Goal: Information Seeking & Learning: Check status

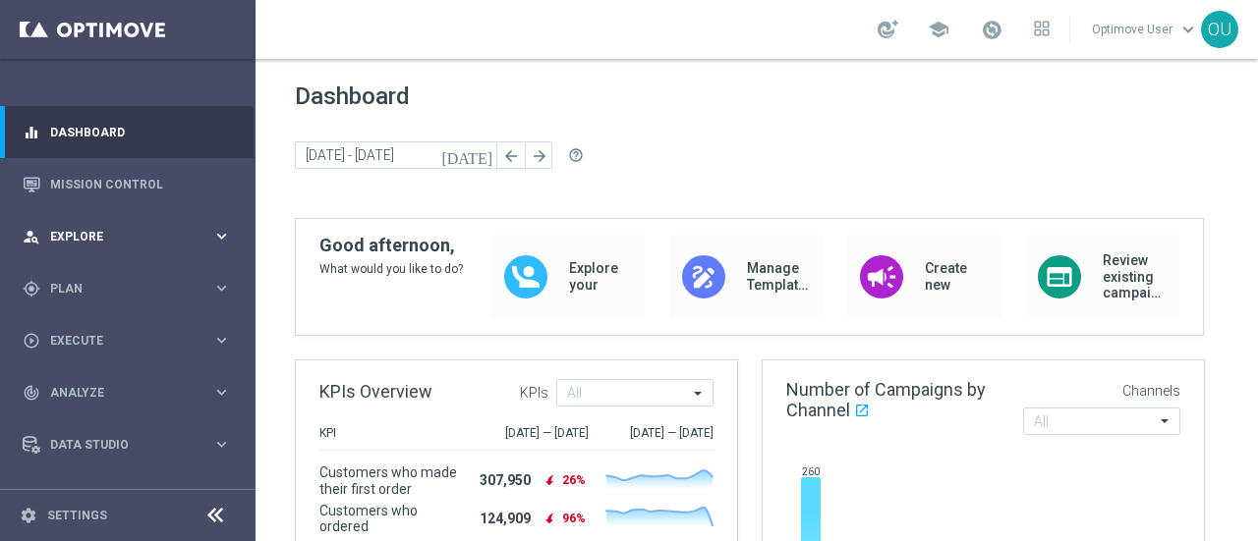
click at [136, 219] on div "person_search Explore keyboard_arrow_right" at bounding box center [127, 236] width 254 height 52
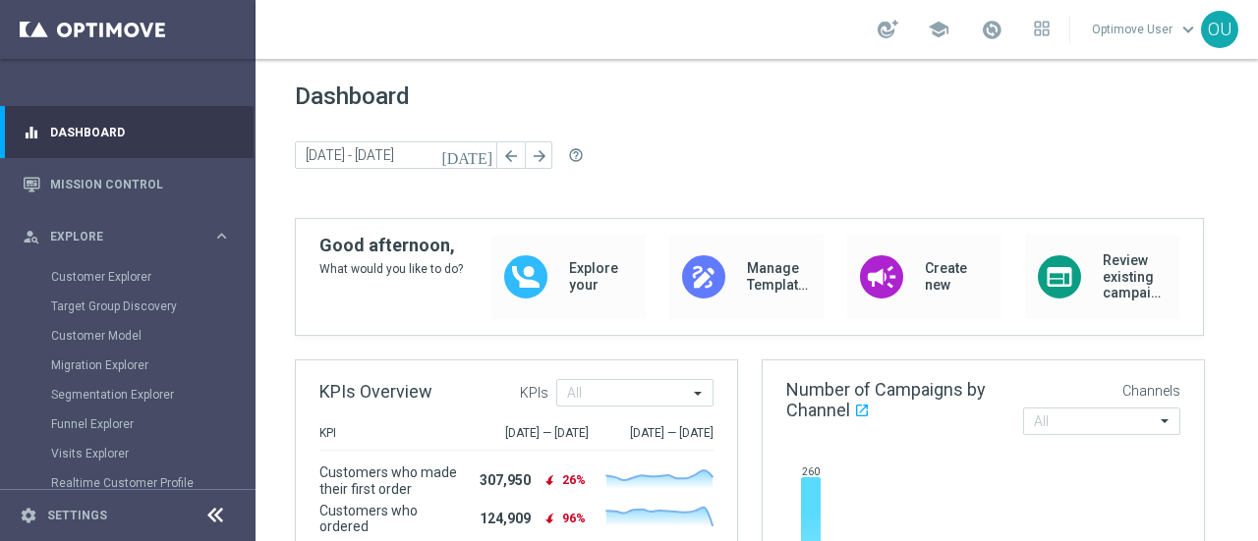
click at [111, 266] on div "Customer Explorer" at bounding box center [152, 276] width 202 height 29
click at [109, 272] on link "Customer Explorer" at bounding box center [127, 277] width 153 height 16
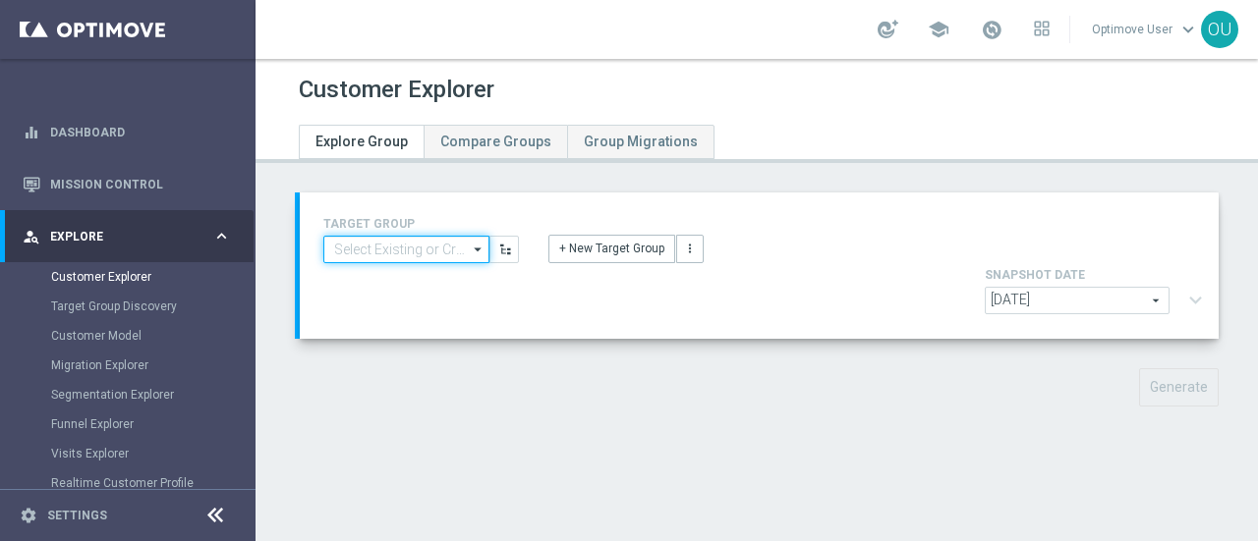
click at [368, 243] on input at bounding box center [406, 250] width 166 height 28
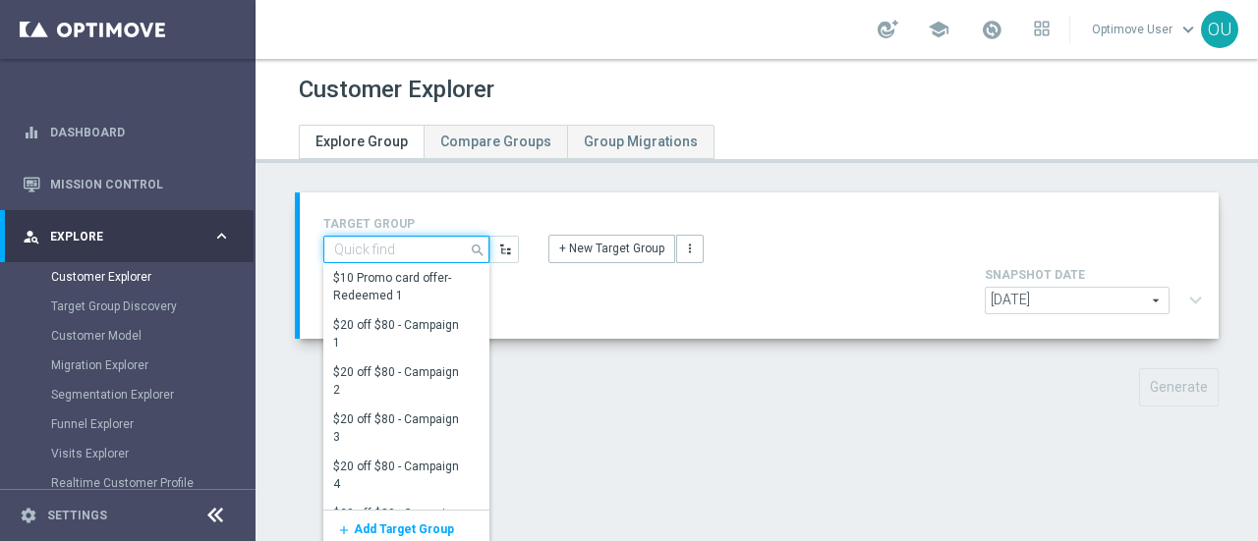
paste input "Twilio Migration_[DATE]"
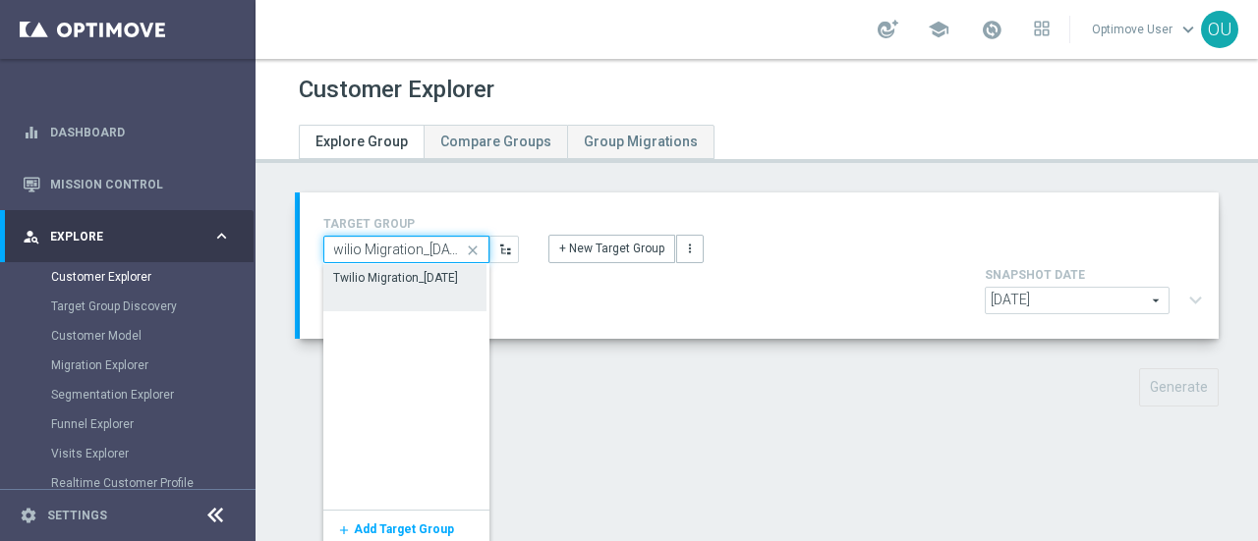
type input "Twilio Migration_[DATE]"
click at [376, 277] on div "Twilio Migration_[DATE]" at bounding box center [395, 278] width 125 height 18
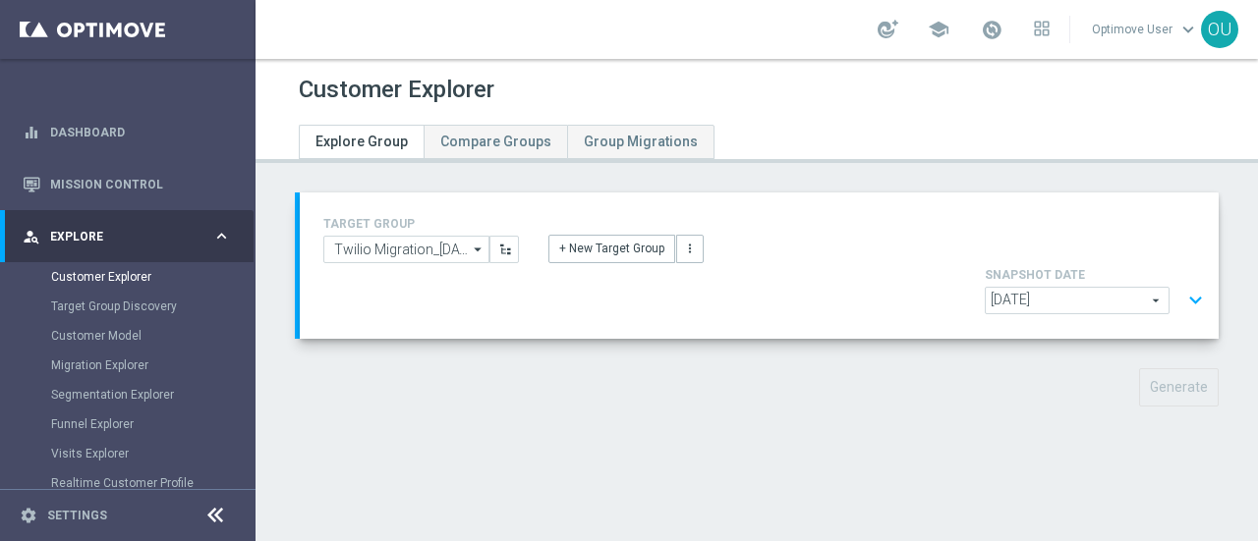
click at [1185, 282] on button "expand_more" at bounding box center [1195, 300] width 28 height 37
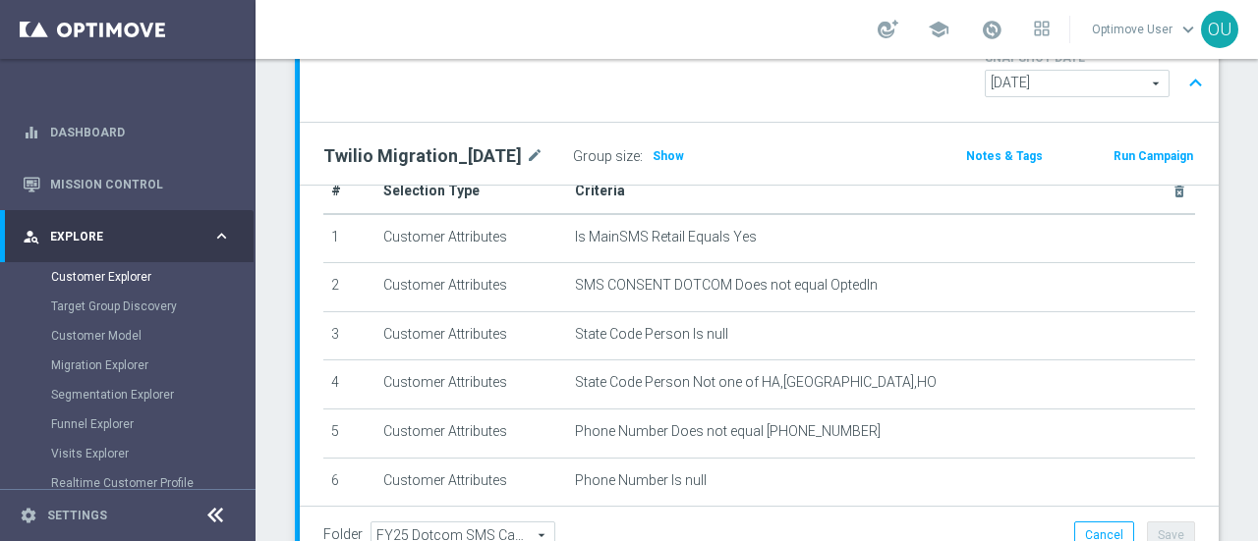
scroll to position [313, 0]
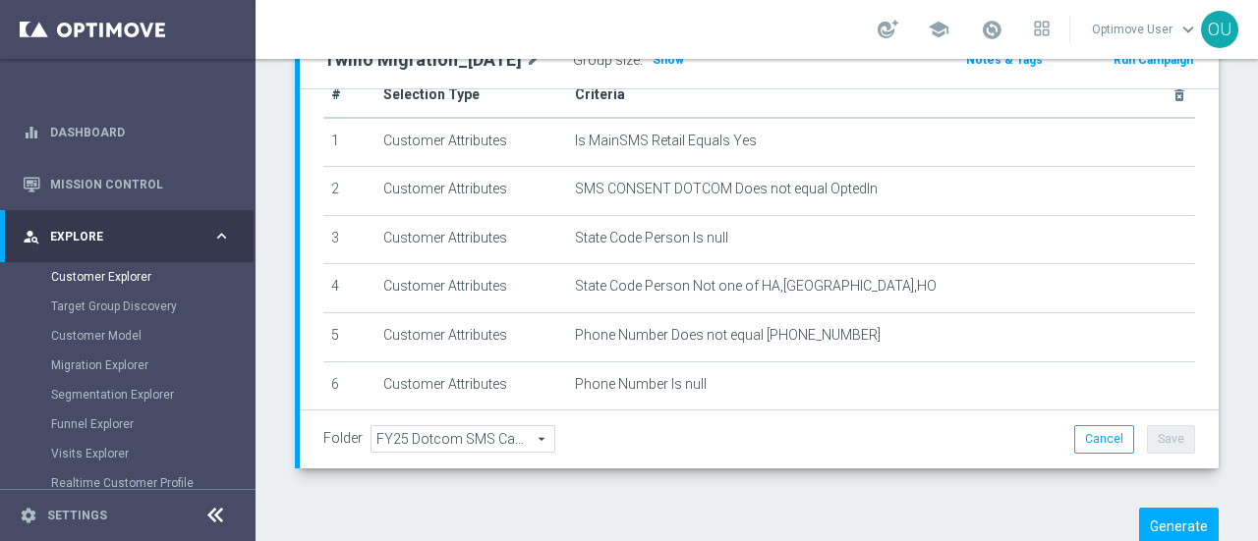
click at [1120, 501] on div "TARGET GROUP Twilio Migration_[DATE] Twilio Migration_[DATE] arrow_drop_down Sh…" at bounding box center [757, 227] width 1002 height 697
click at [1142, 508] on button "Generate" at bounding box center [1179, 527] width 80 height 38
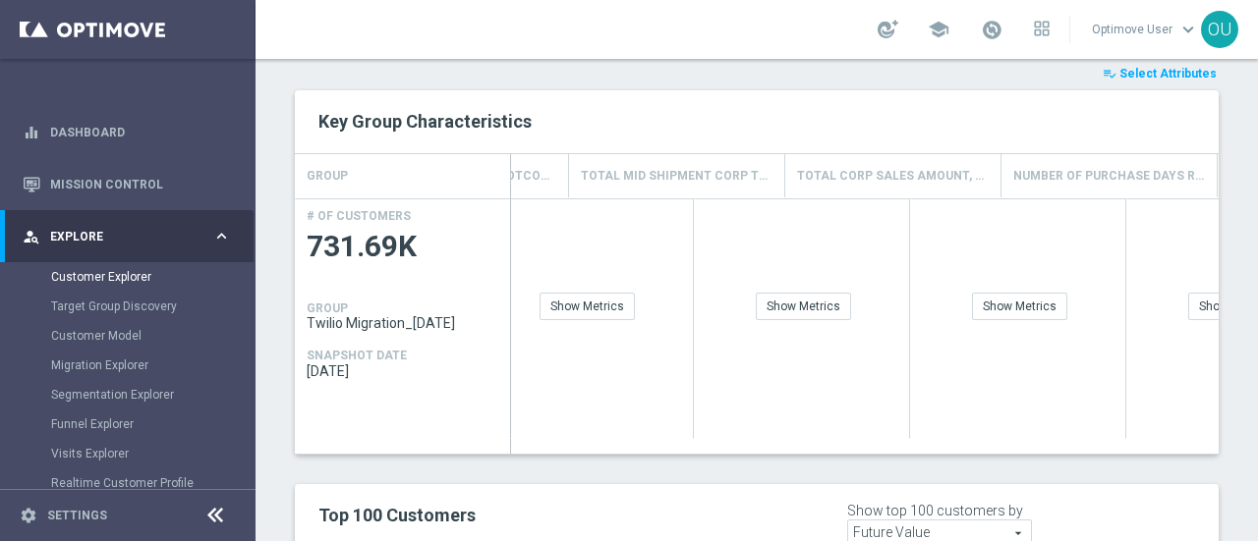
scroll to position [0, 1574]
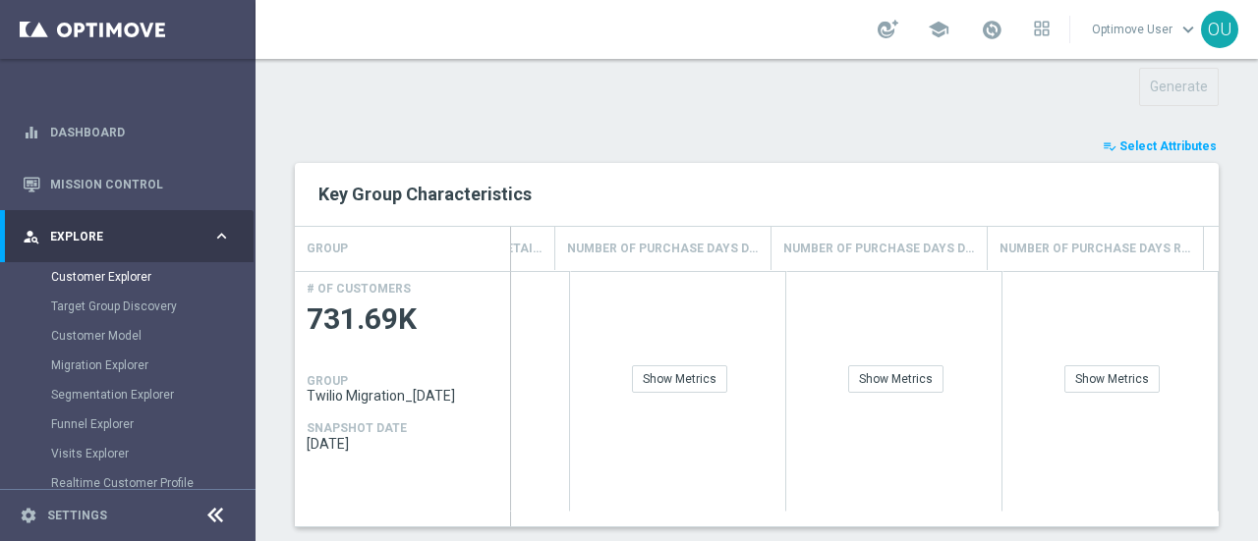
click at [1139, 140] on span "Select Attributes" at bounding box center [1167, 147] width 97 height 14
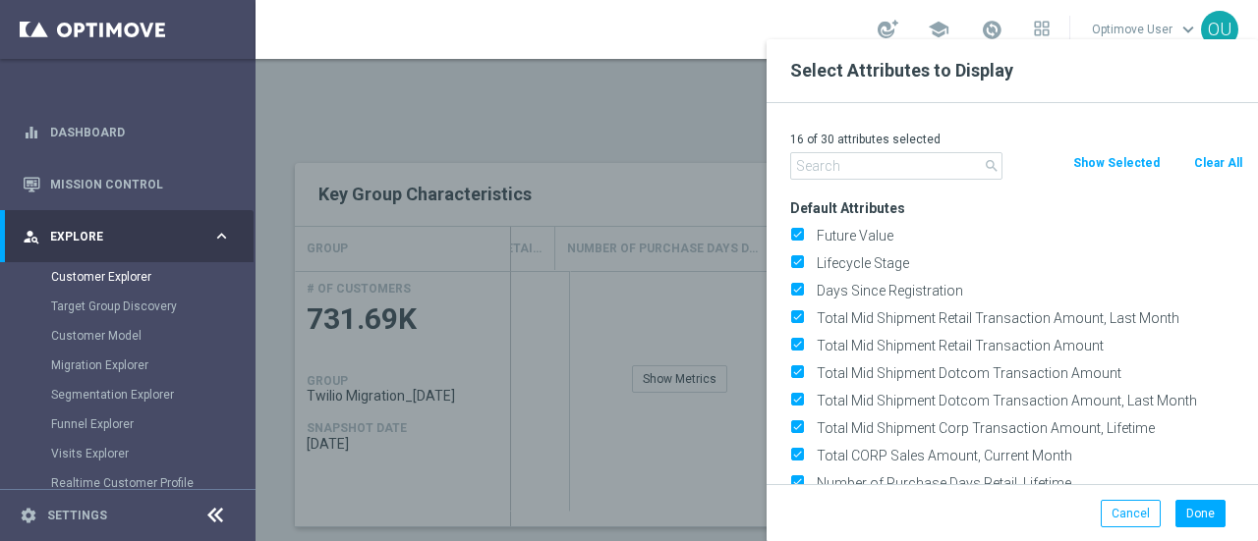
click at [923, 164] on input "text" at bounding box center [896, 166] width 212 height 28
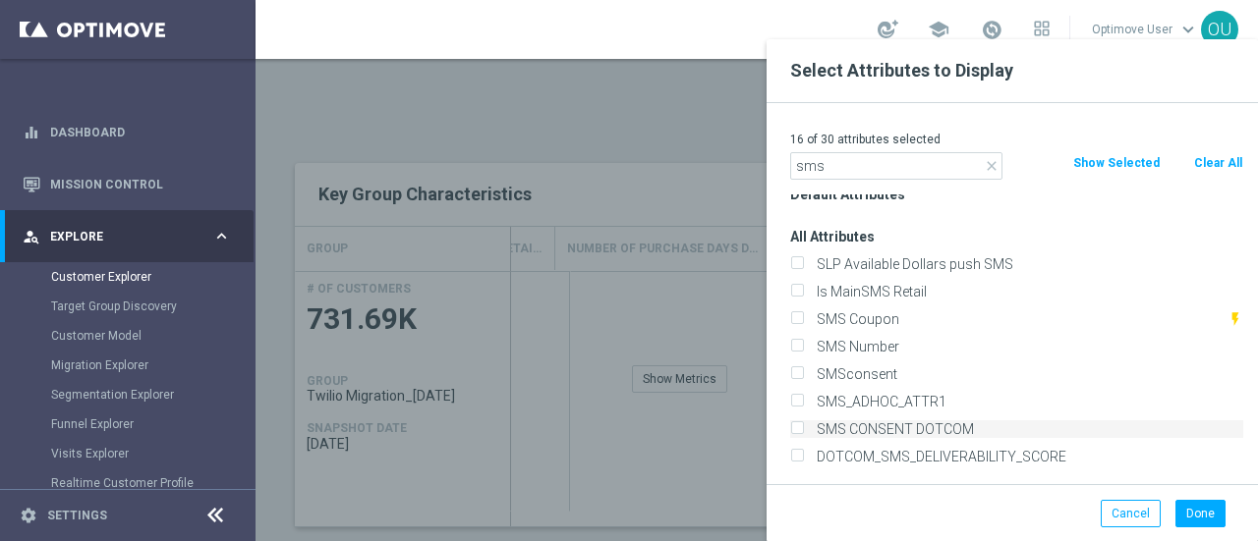
type input "sms"
click at [826, 421] on label "SMS CONSENT DOTCOM" at bounding box center [1026, 430] width 433 height 18
click at [803, 426] on input "SMS CONSENT DOTCOM" at bounding box center [796, 432] width 13 height 13
checkbox input "true"
click at [1192, 507] on button "Done" at bounding box center [1200, 514] width 50 height 28
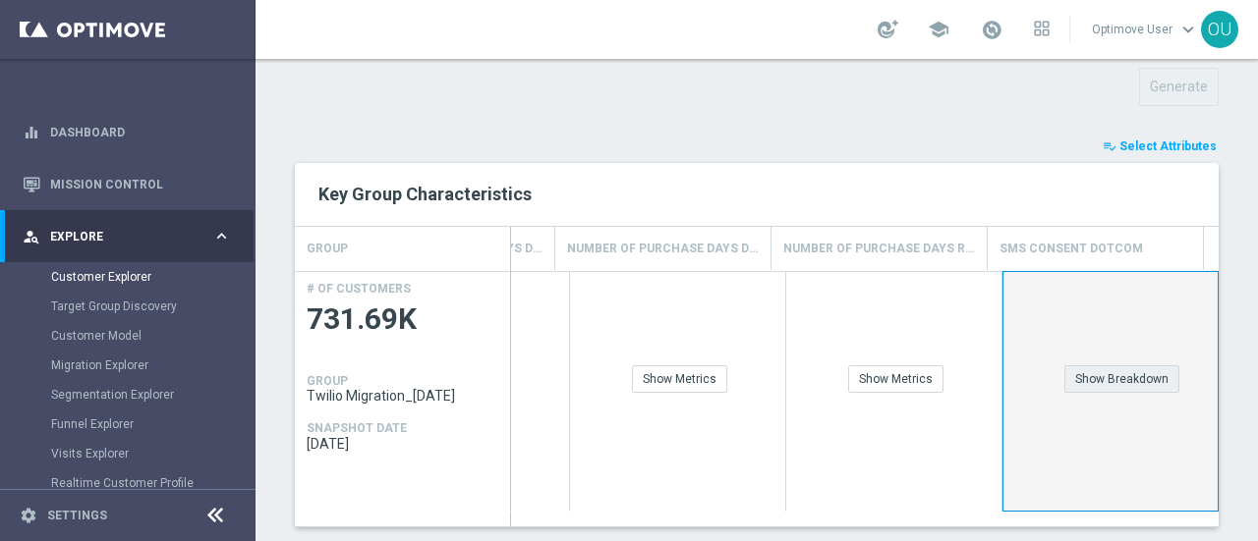
click at [1101, 366] on div "Show Breakdown" at bounding box center [1121, 380] width 115 height 28
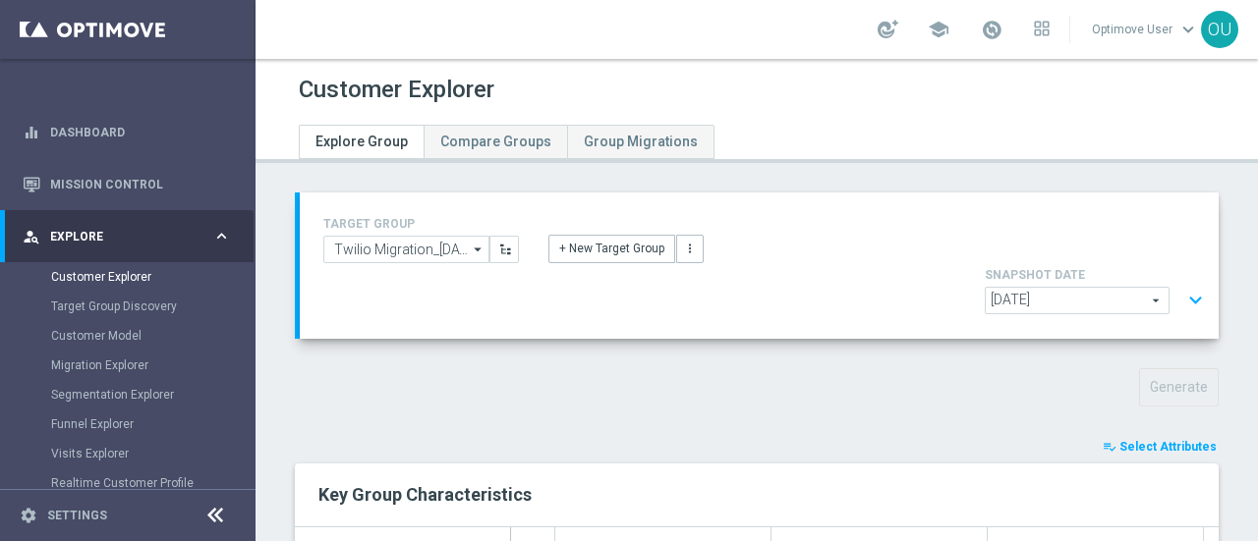
click at [1181, 282] on button "expand_more" at bounding box center [1195, 300] width 28 height 37
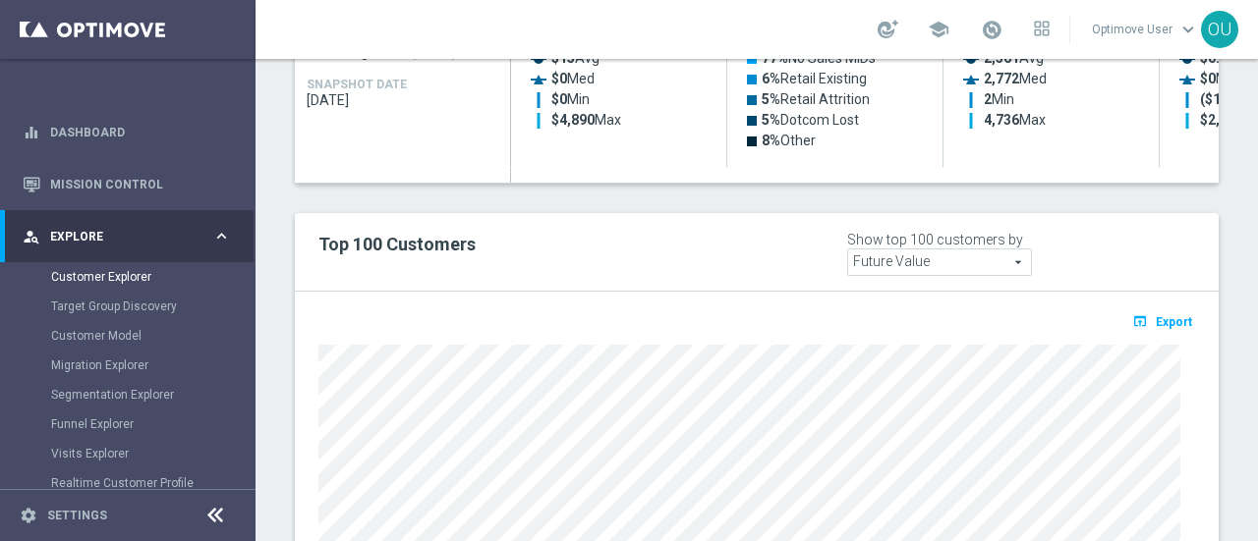
scroll to position [1107, 0]
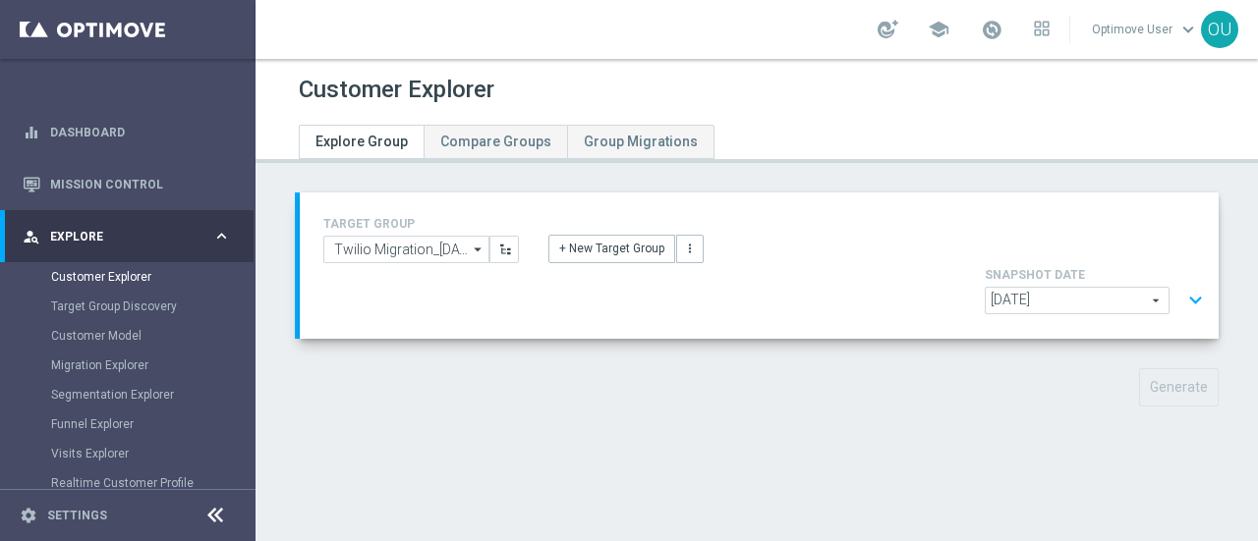
click at [1181, 282] on button "expand_more" at bounding box center [1195, 300] width 28 height 37
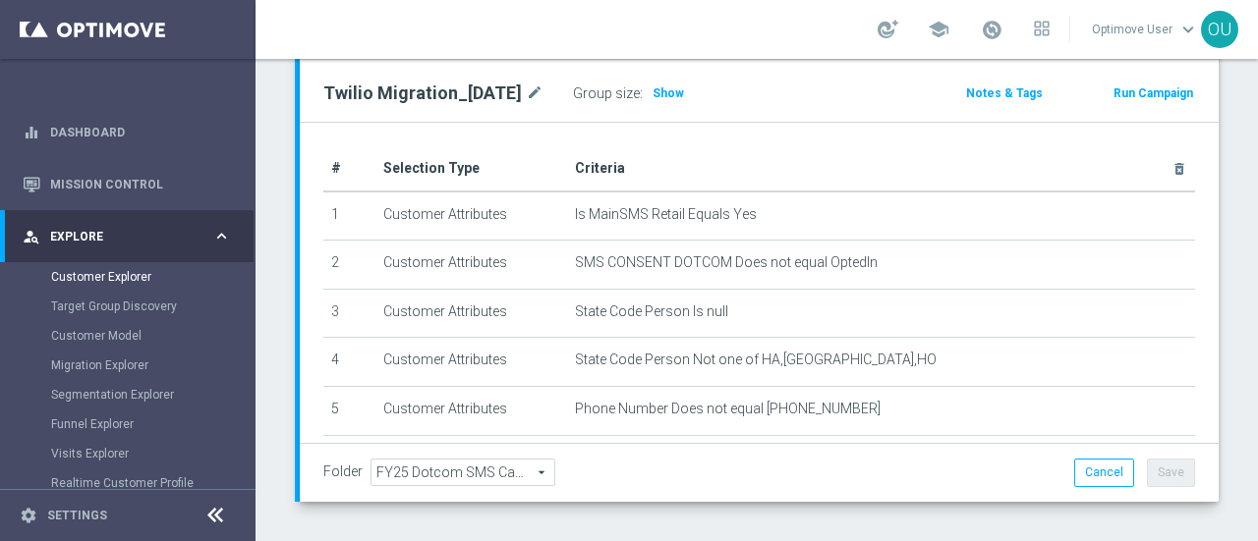
scroll to position [313, 0]
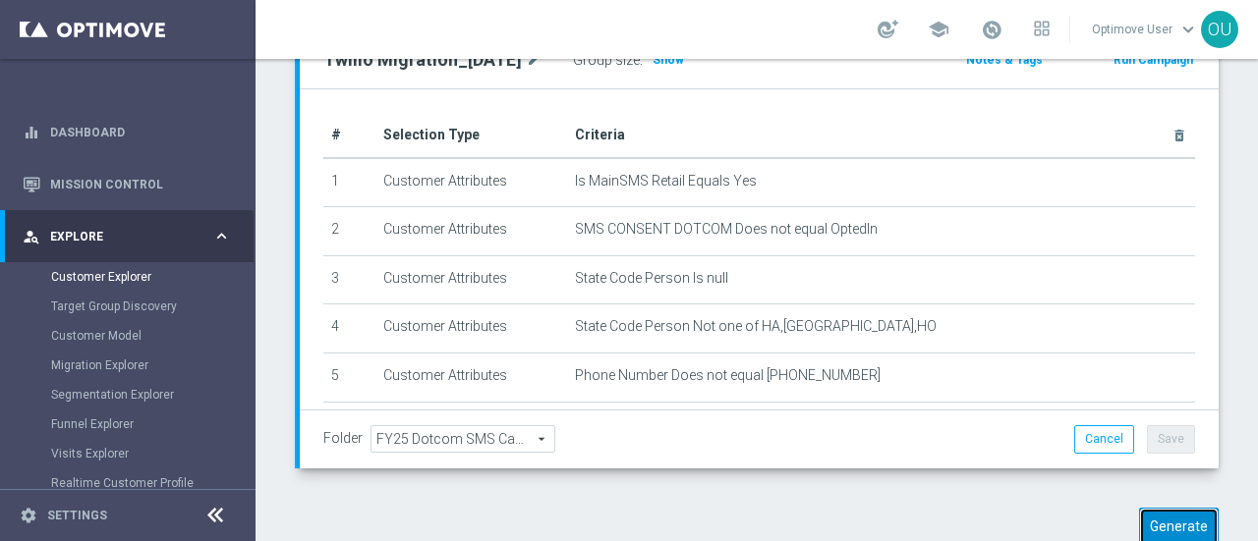
click at [1158, 508] on button "Generate" at bounding box center [1179, 527] width 80 height 38
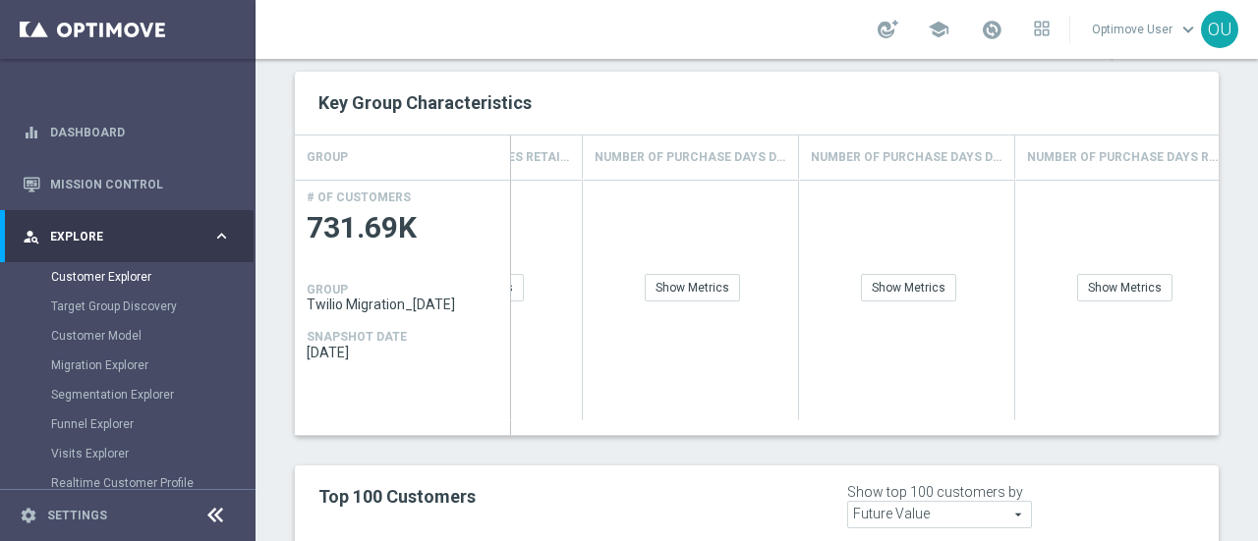
scroll to position [0, 2983]
click at [1089, 274] on div "Show Breakdown" at bounding box center [1121, 288] width 115 height 28
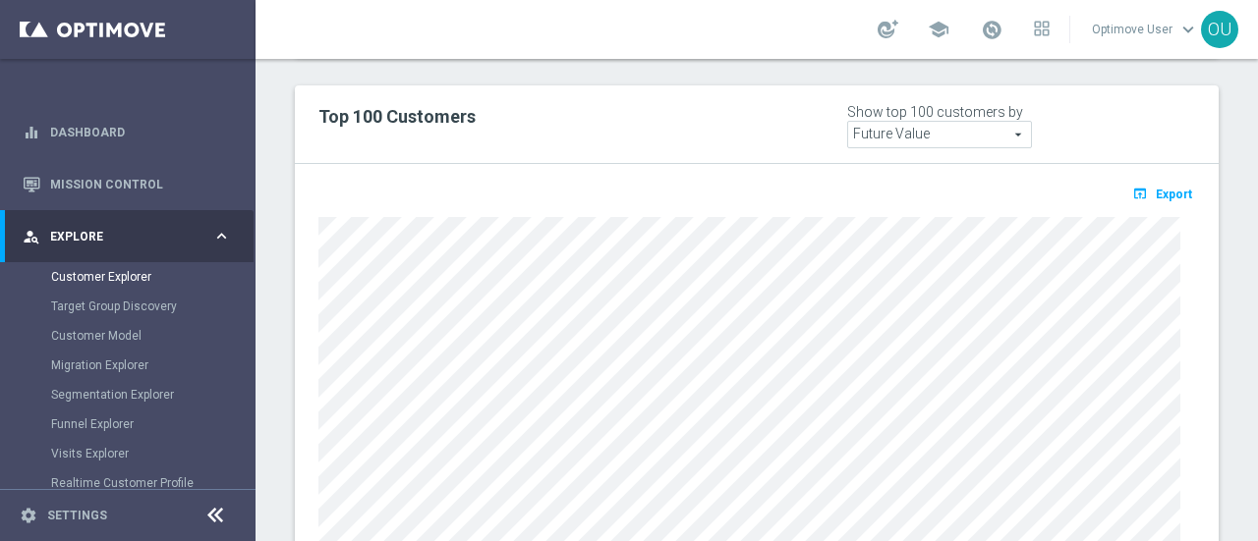
scroll to position [869, 0]
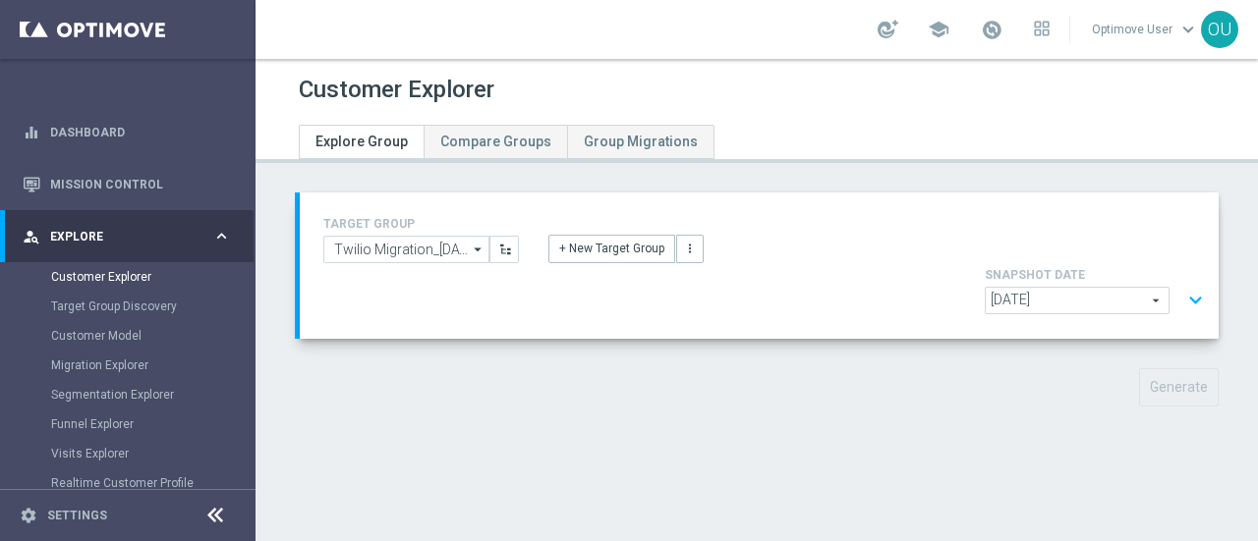
click at [1181, 282] on button "expand_more" at bounding box center [1195, 300] width 28 height 37
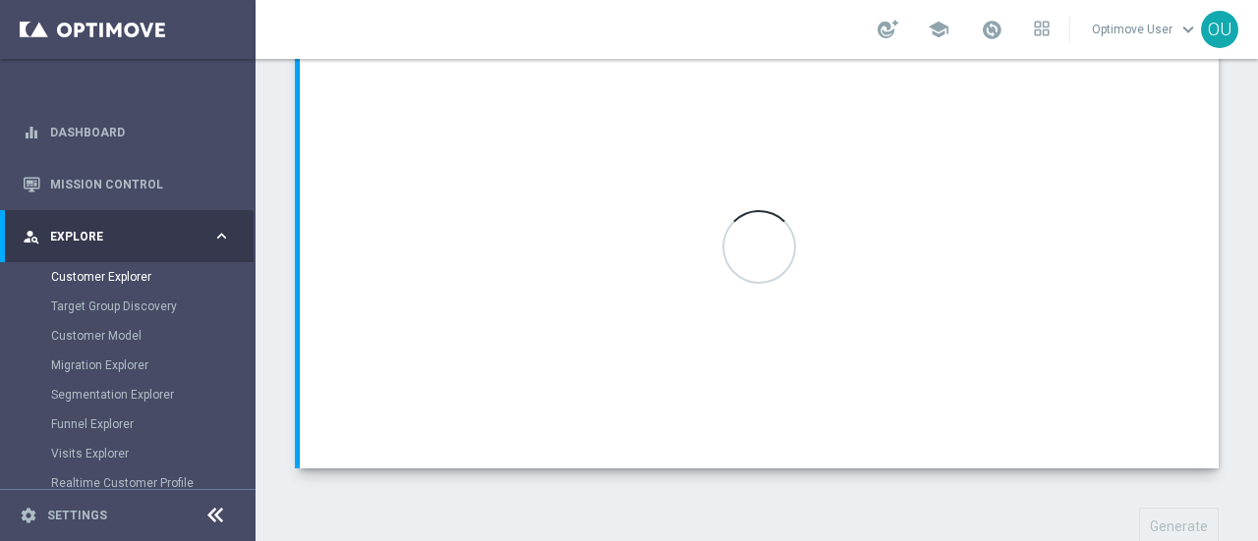
scroll to position [313, 0]
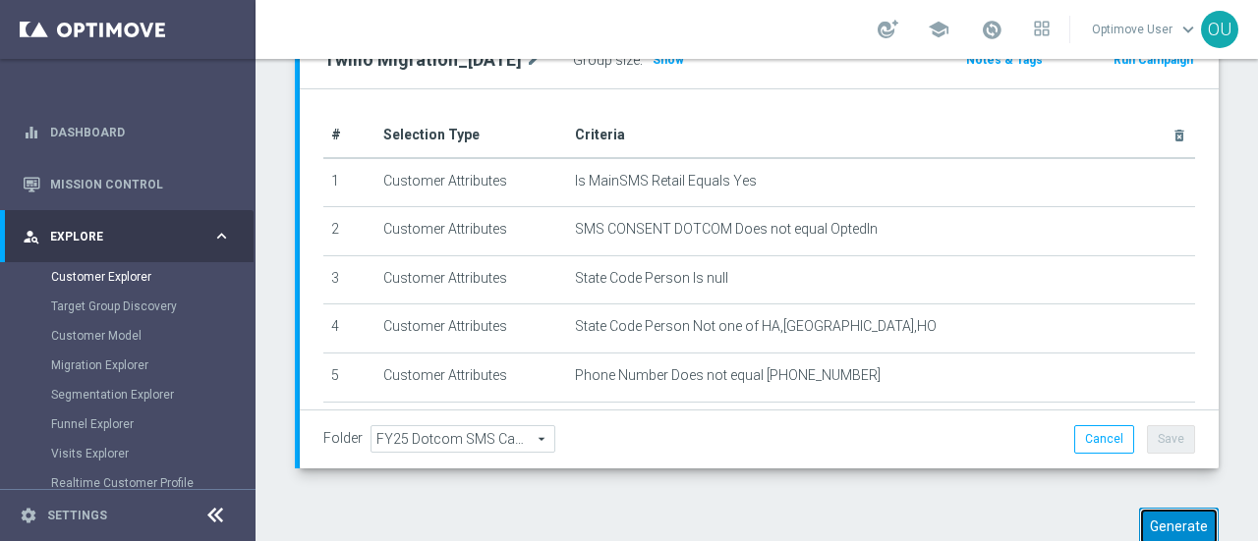
click at [1148, 508] on button "Generate" at bounding box center [1179, 527] width 80 height 38
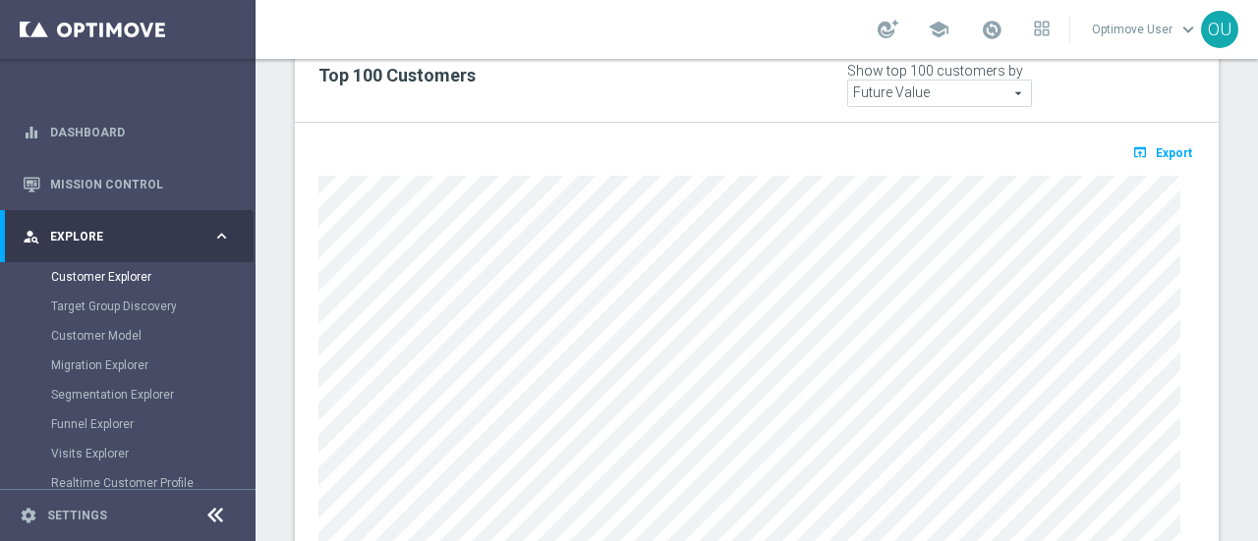
scroll to position [869, 0]
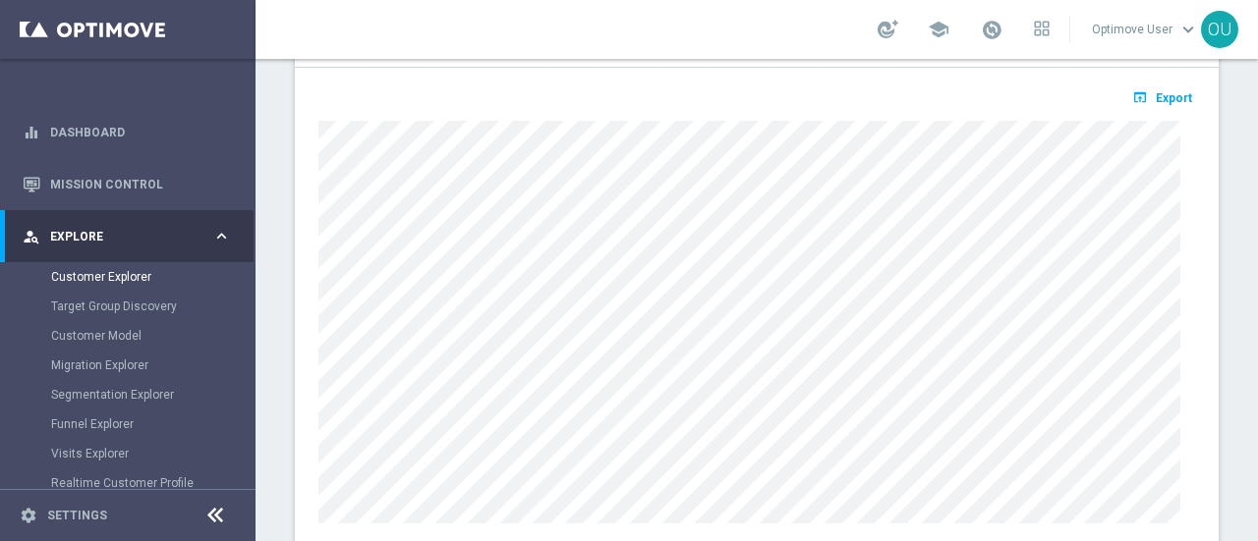
click at [314, 436] on div at bounding box center [757, 320] width 906 height 408
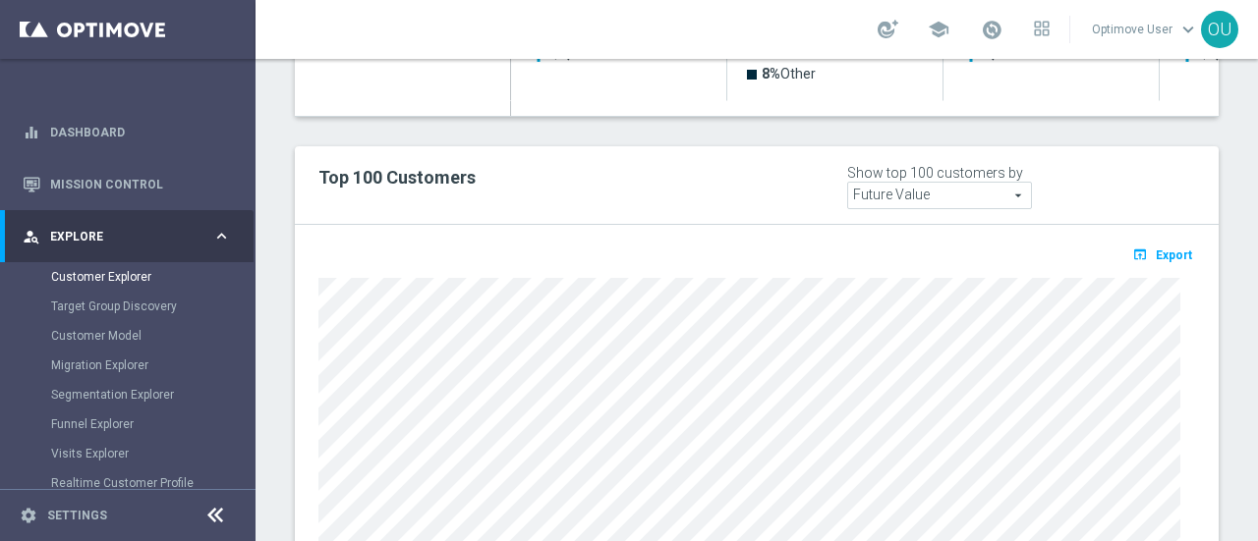
scroll to position [712, 0]
click at [881, 183] on span "Future Value" at bounding box center [939, 196] width 183 height 26
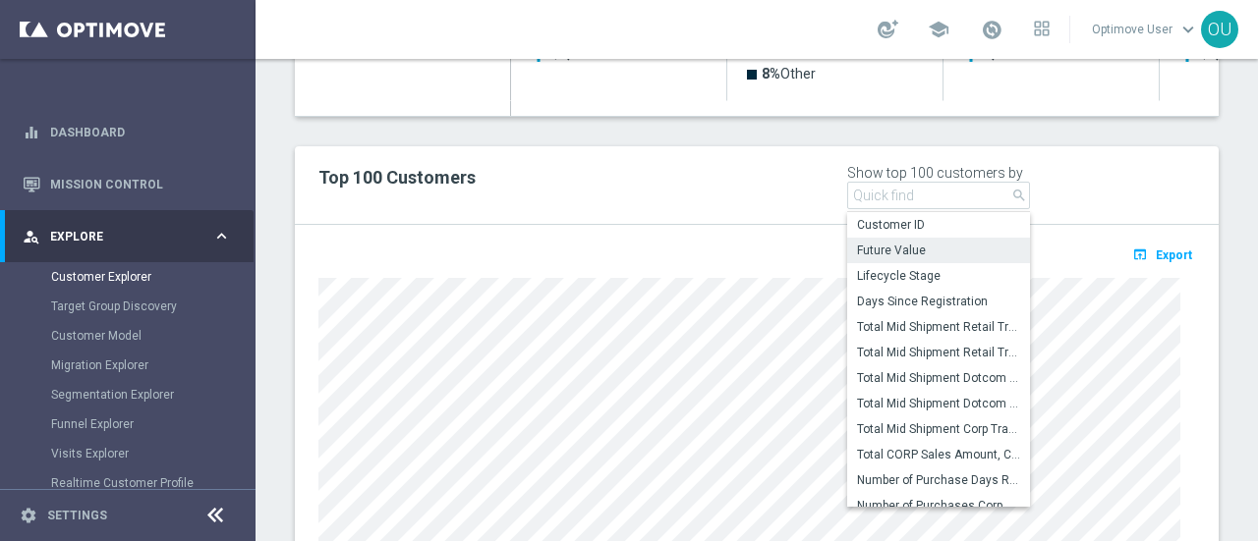
click at [769, 161] on div "Top 100 Customers Show top 100 customers by Future Value Future Value arrow_dro…" at bounding box center [757, 185] width 906 height 48
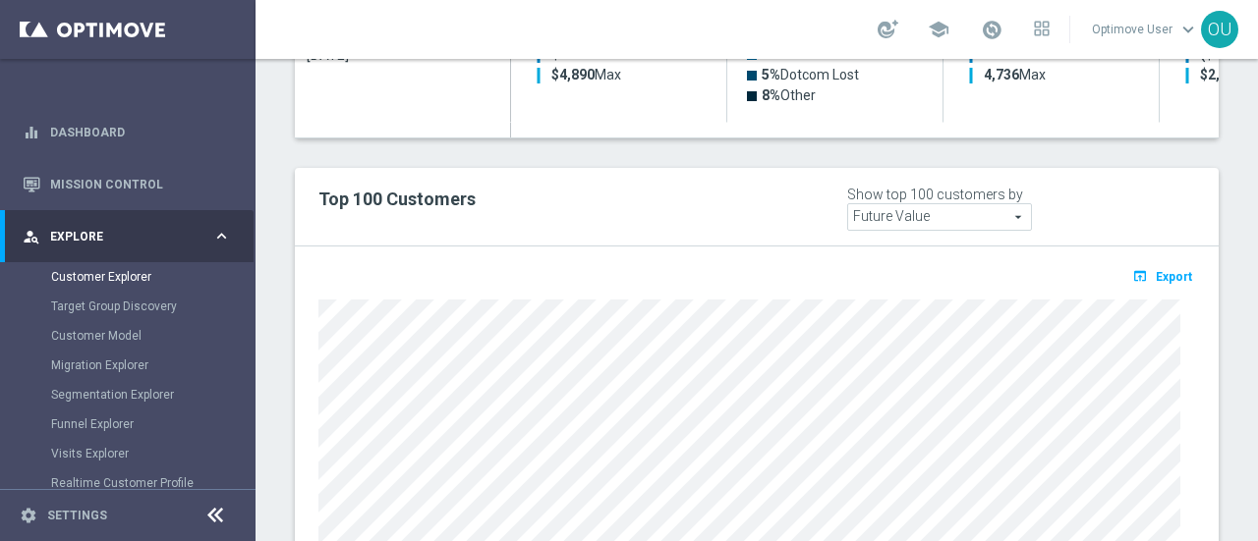
scroll to position [690, 0]
click at [854, 184] on div "Top 100 Customers Show top 100 customers by Future Value Future Value arrow_dro…" at bounding box center [757, 207] width 924 height 79
click at [865, 204] on span "Future Value" at bounding box center [939, 217] width 183 height 26
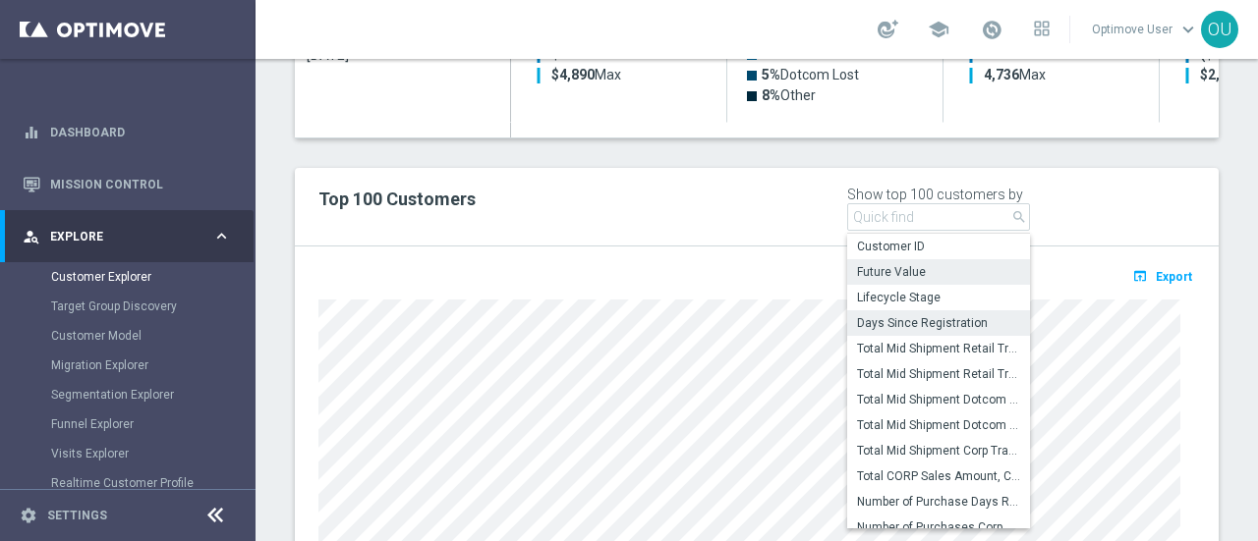
scroll to position [159, 0]
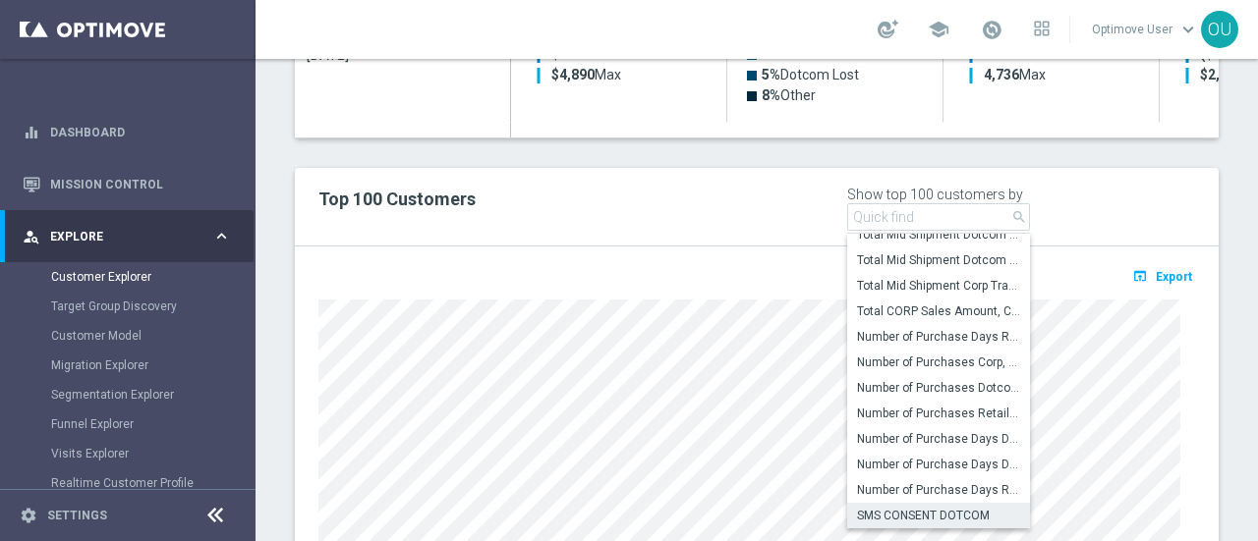
click at [862, 508] on span "SMS CONSENT DOTCOM" at bounding box center [938, 516] width 163 height 16
type input "SMS CONSENT DOTCOM"
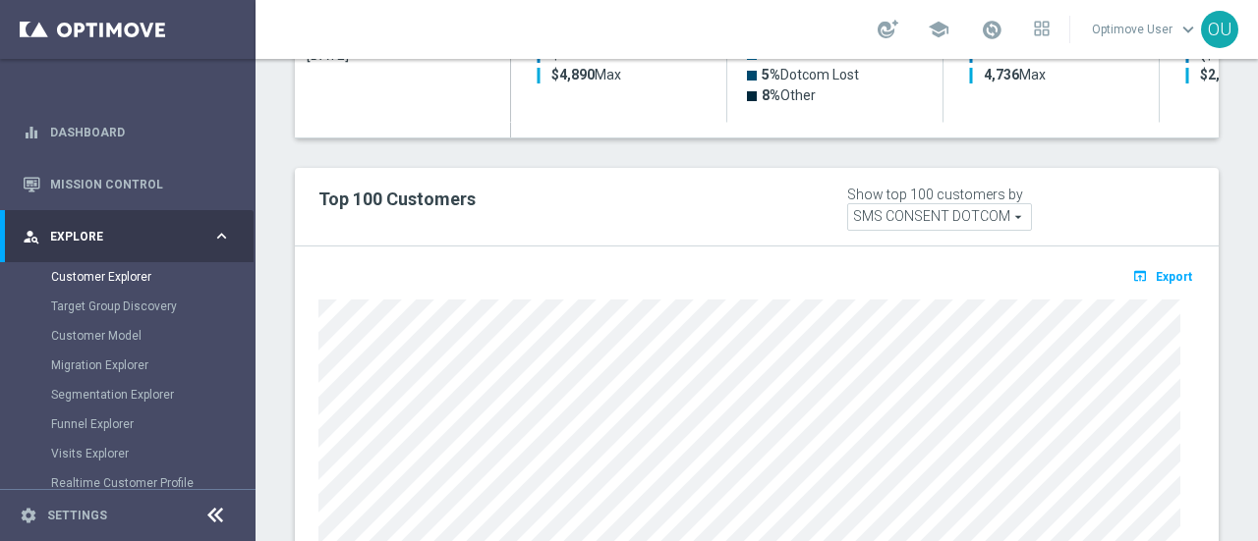
scroll to position [869, 0]
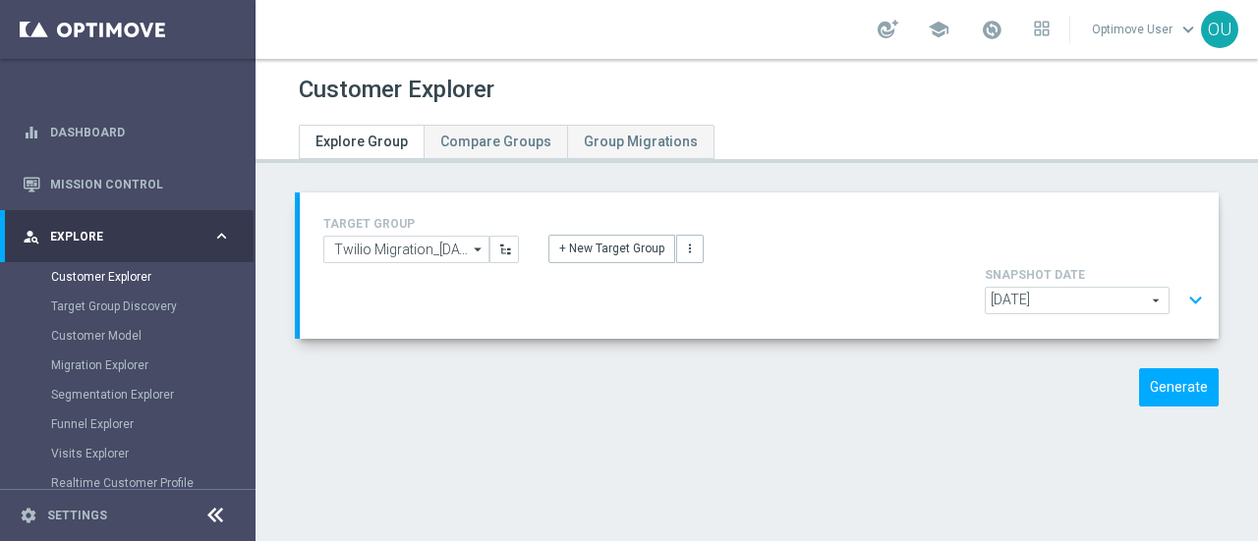
click at [1181, 282] on button "expand_more" at bounding box center [1195, 300] width 28 height 37
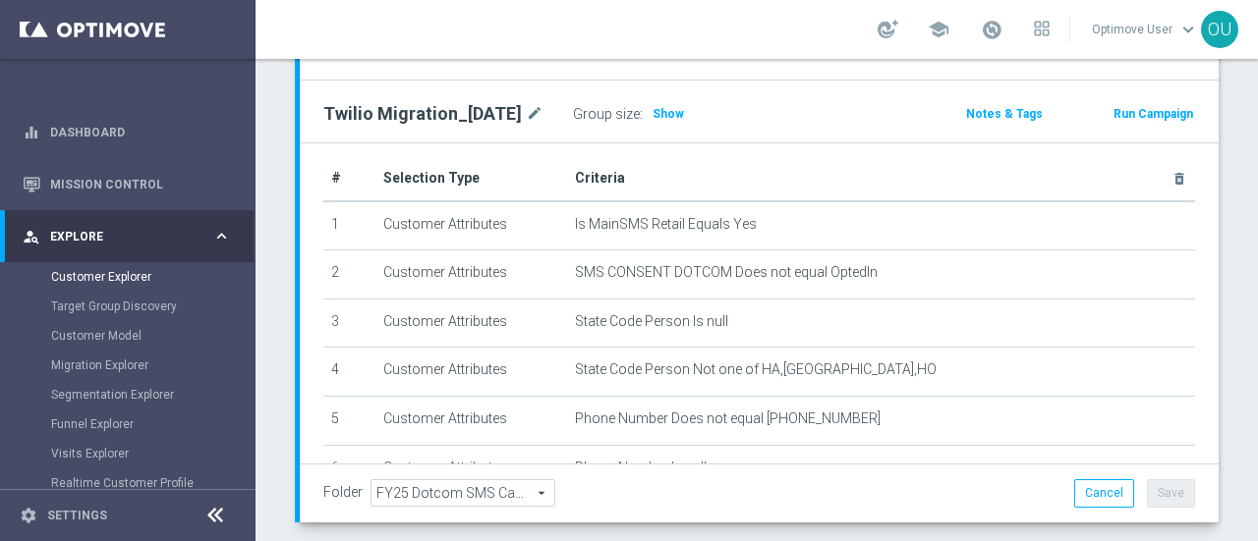
scroll to position [313, 0]
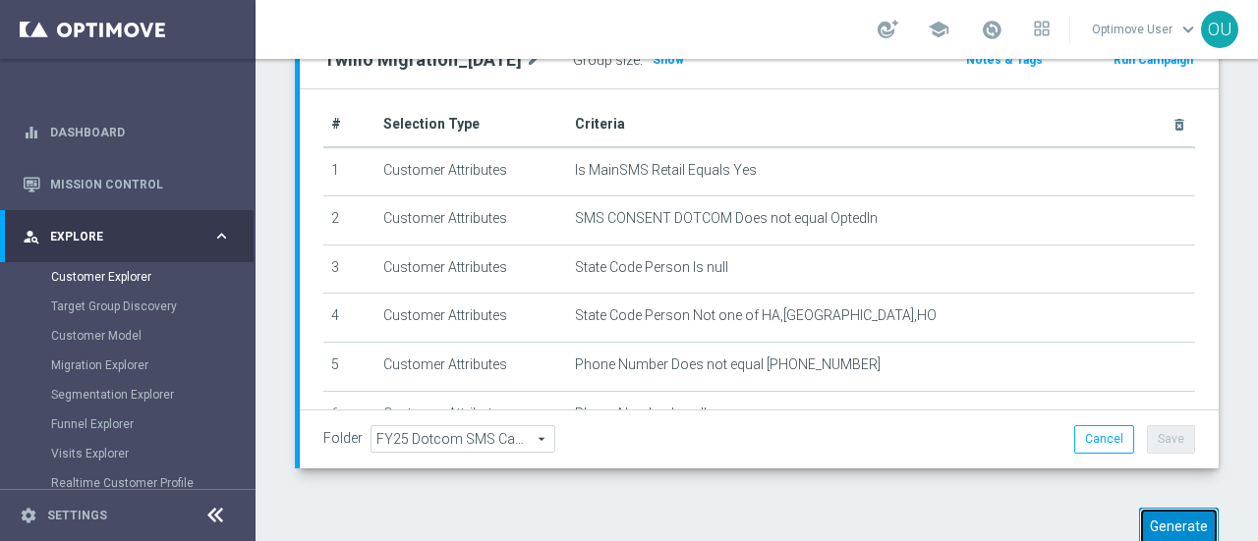
click at [1142, 508] on button "Generate" at bounding box center [1179, 527] width 80 height 38
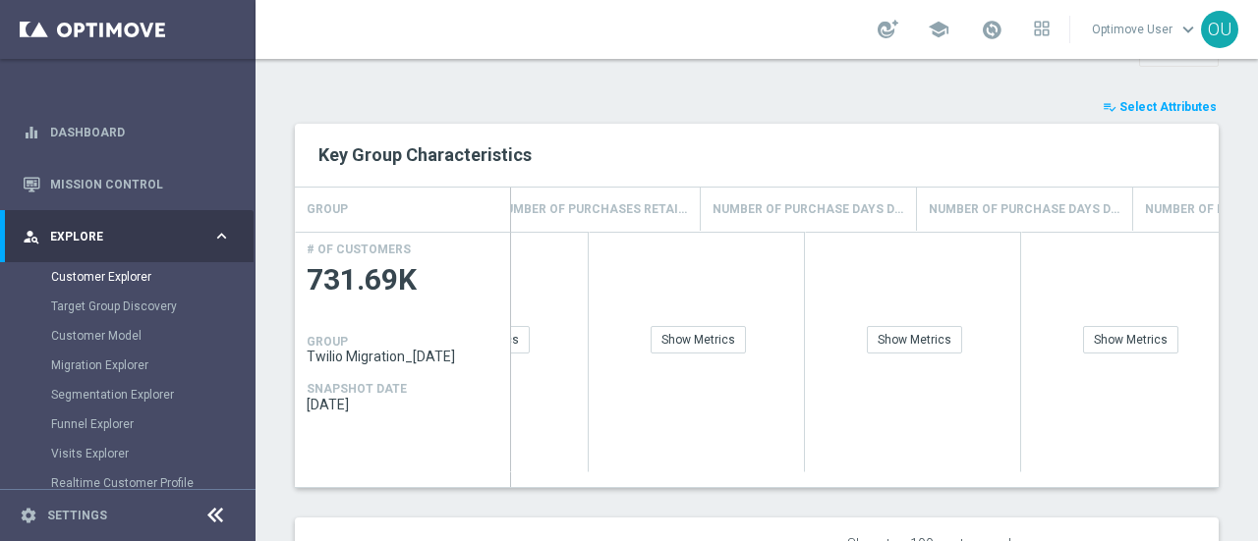
scroll to position [0, 2983]
click at [1110, 300] on div "Show Breakdown" at bounding box center [1110, 352] width 216 height 241
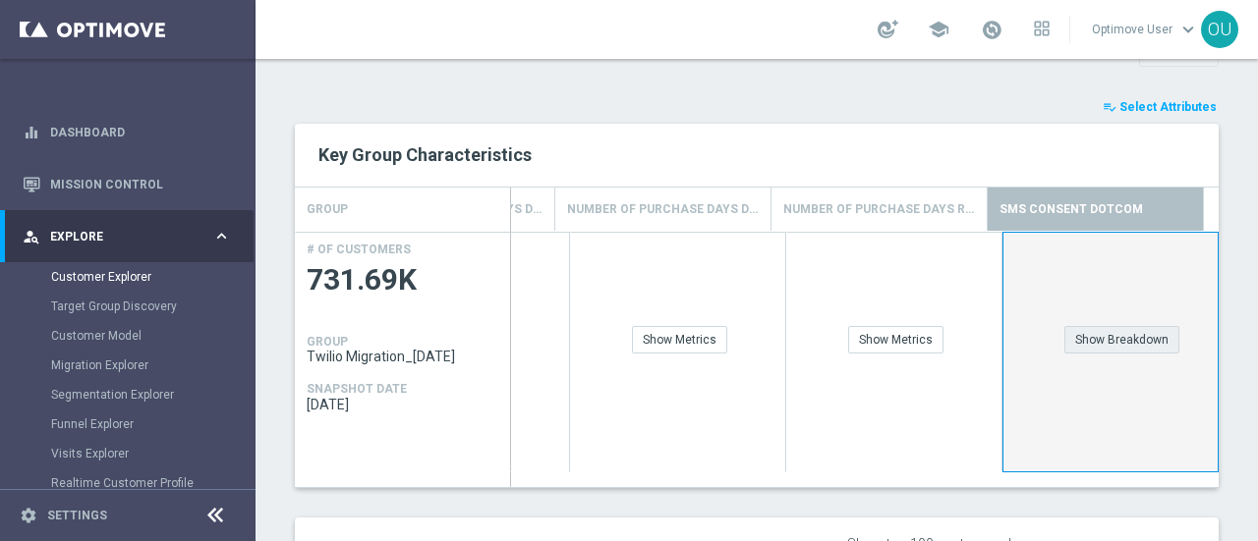
click at [1107, 326] on div "Show Breakdown" at bounding box center [1121, 340] width 115 height 28
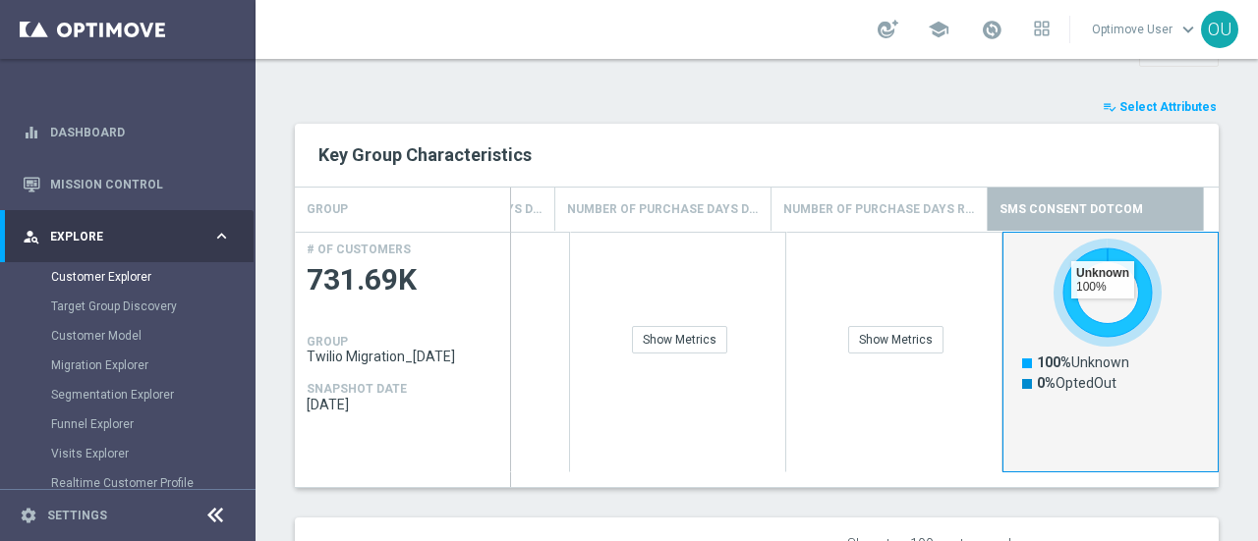
click at [1085, 278] on icon "Press SPACE to deselect this row." at bounding box center [1107, 293] width 88 height 88
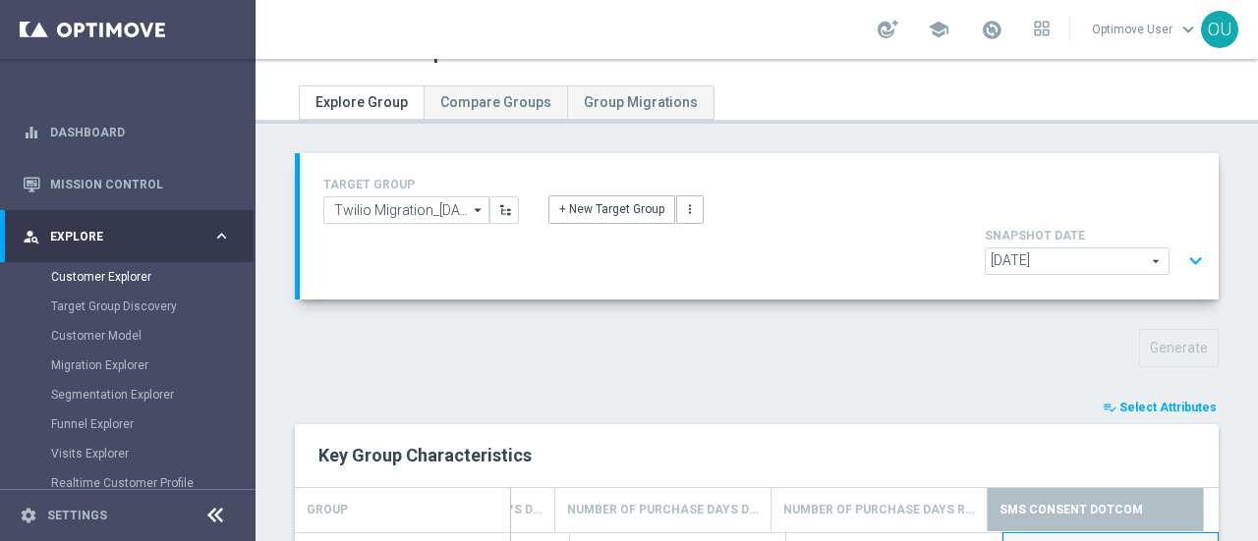
scroll to position [39, 0]
click at [1187, 243] on button "expand_more" at bounding box center [1195, 261] width 28 height 37
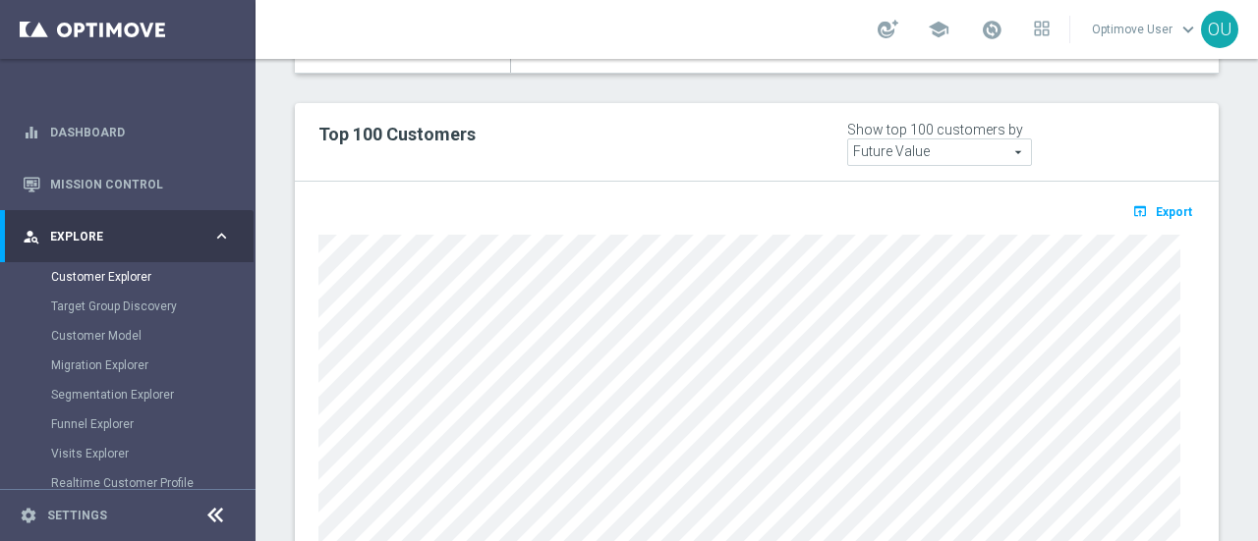
scroll to position [1208, 0]
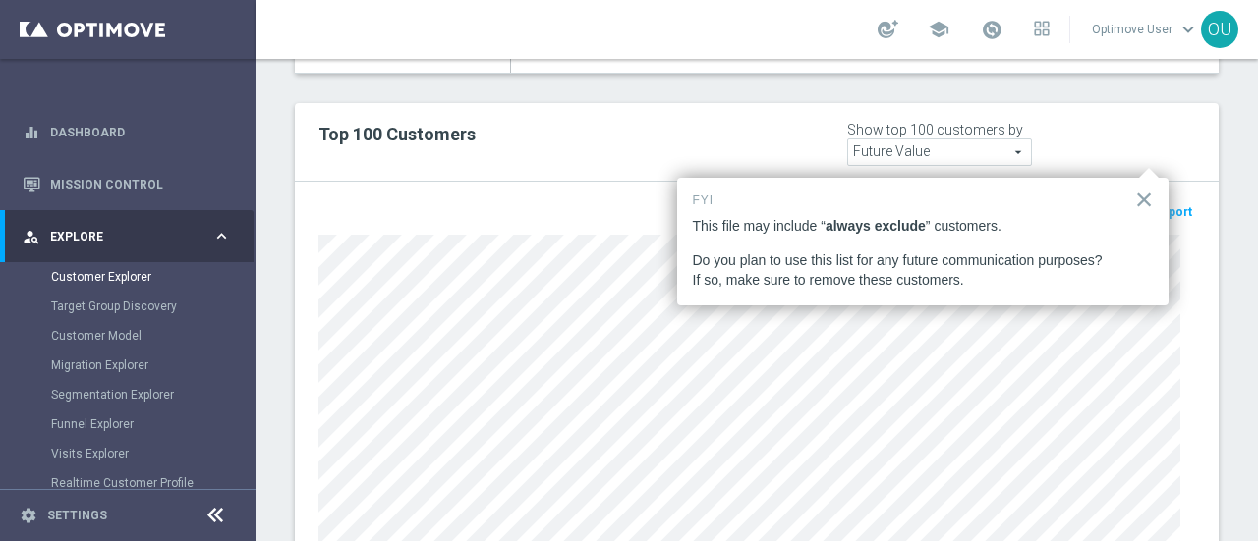
click at [969, 140] on span "Future Value" at bounding box center [939, 153] width 183 height 26
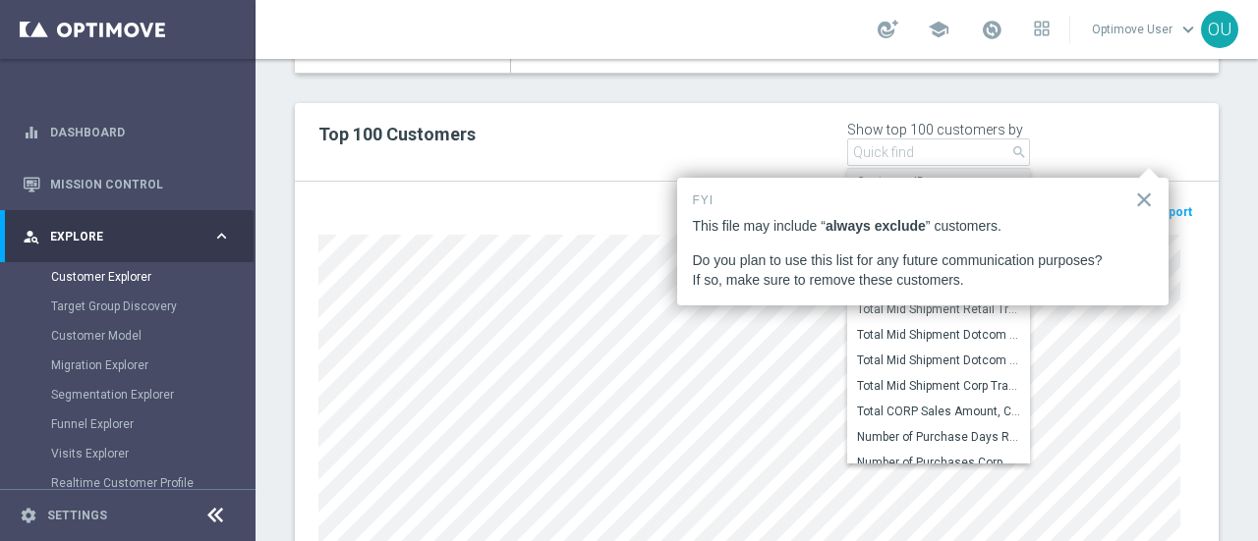
click at [923, 174] on span "Customer ID" at bounding box center [938, 182] width 163 height 16
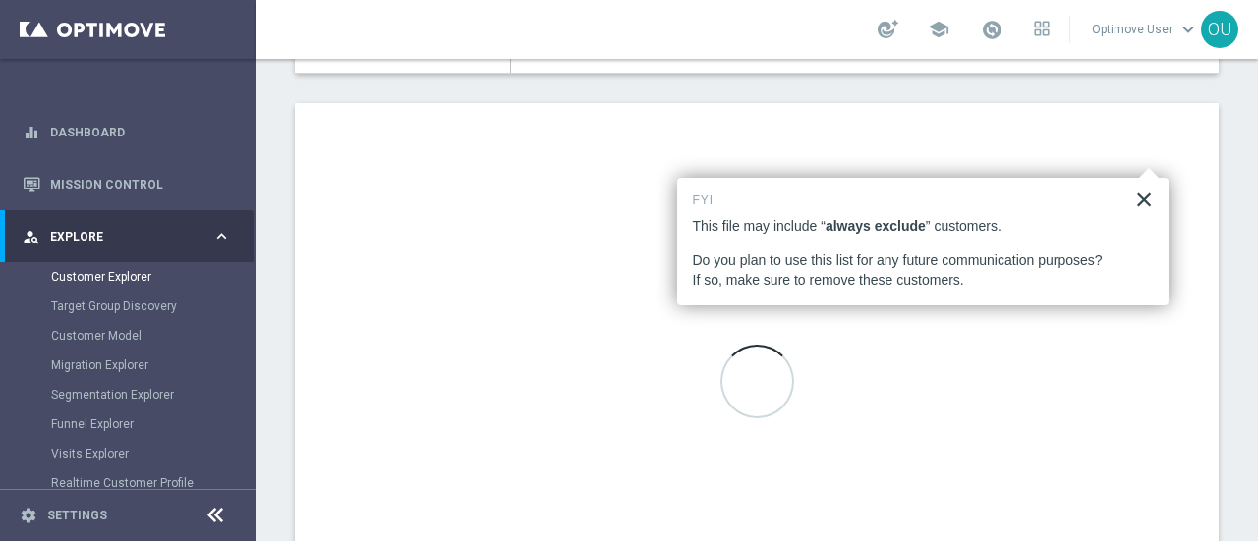
click at [1152, 192] on button "×" at bounding box center [1144, 199] width 19 height 31
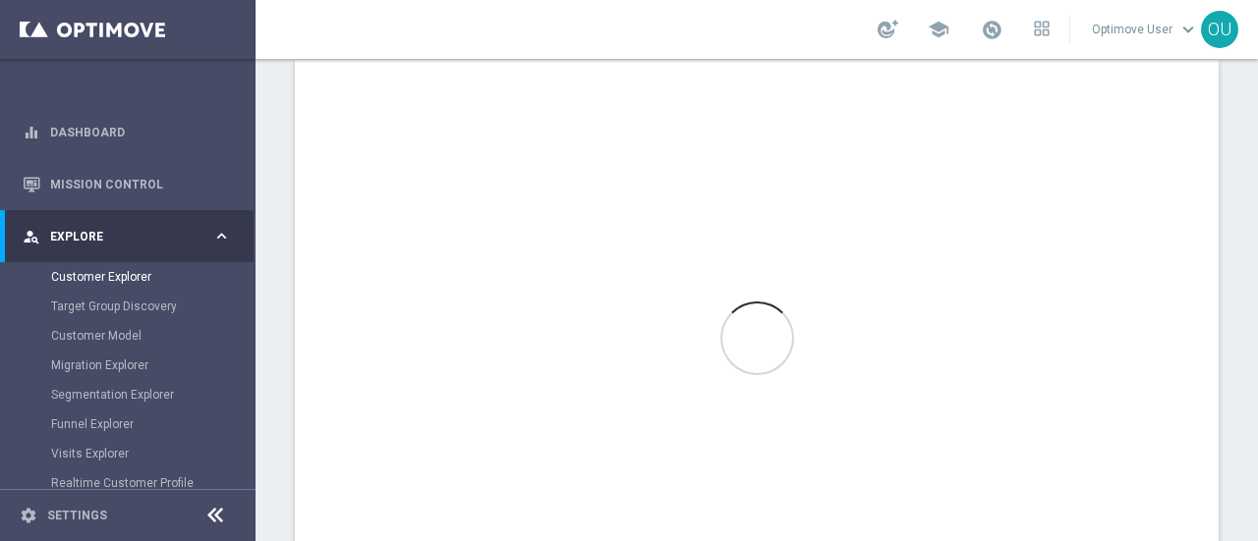
scroll to position [1322, 0]
type input "Customer ID"
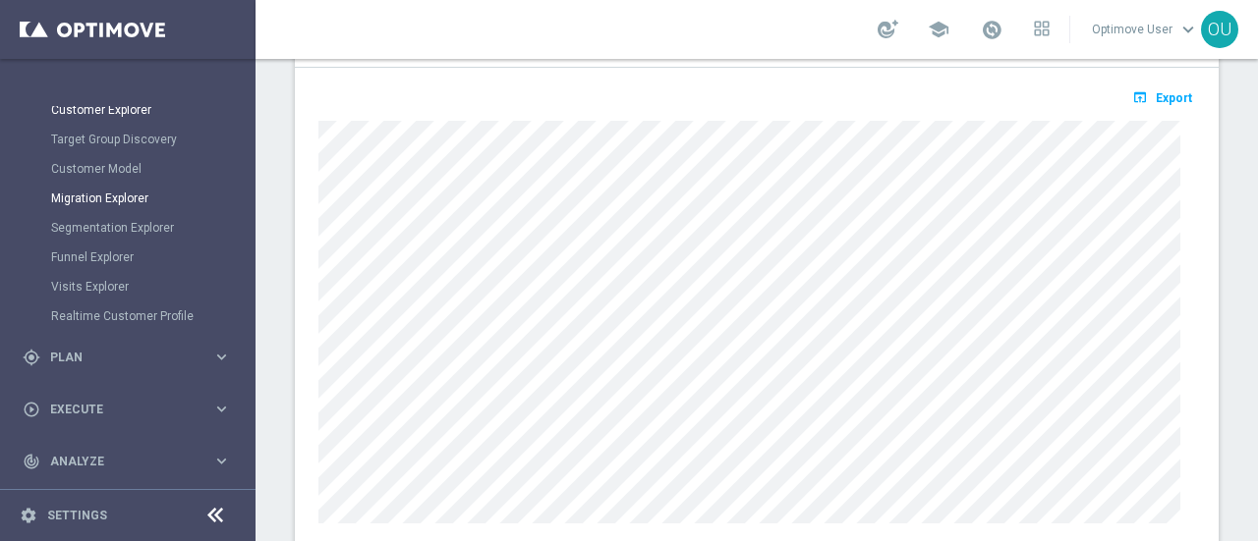
scroll to position [191, 0]
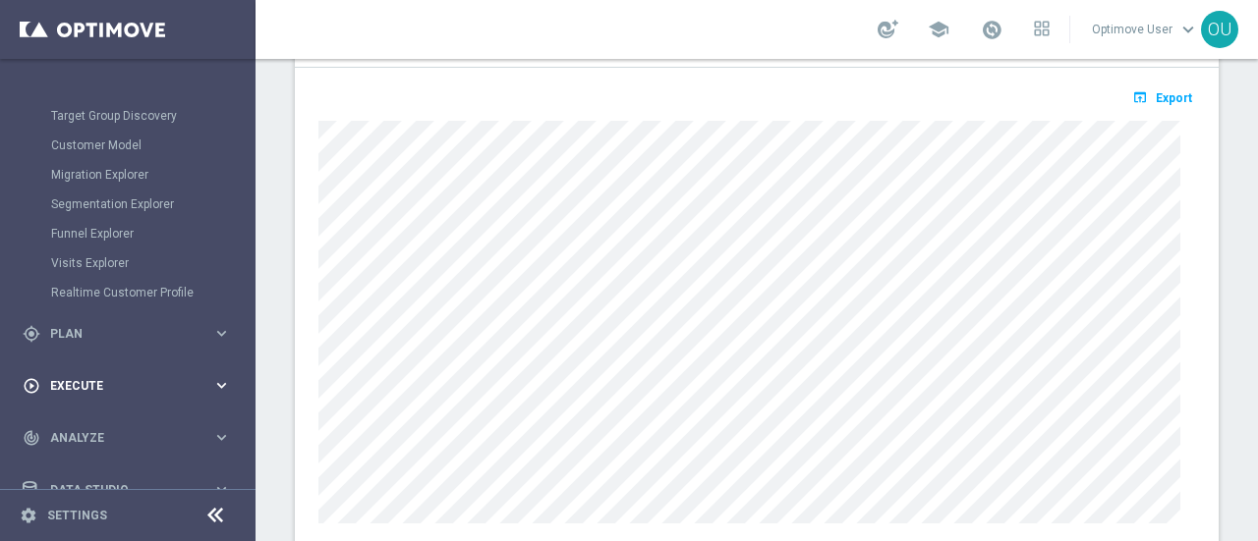
click at [102, 366] on div "play_circle_outline Execute keyboard_arrow_right" at bounding box center [127, 386] width 254 height 52
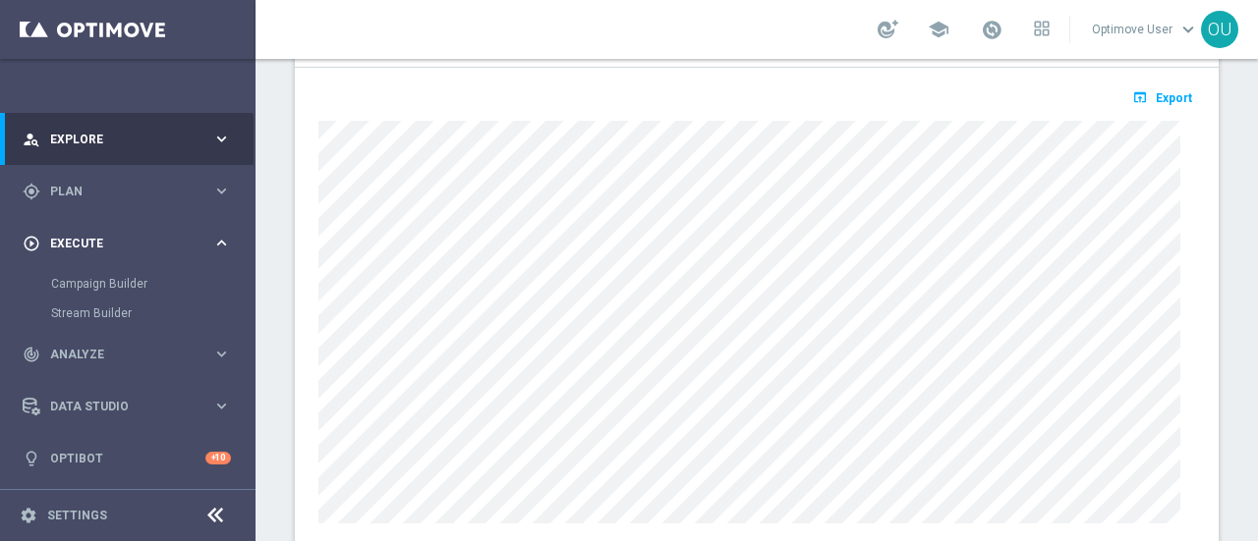
scroll to position [96, 0]
click at [128, 195] on span "Plan" at bounding box center [131, 193] width 162 height 12
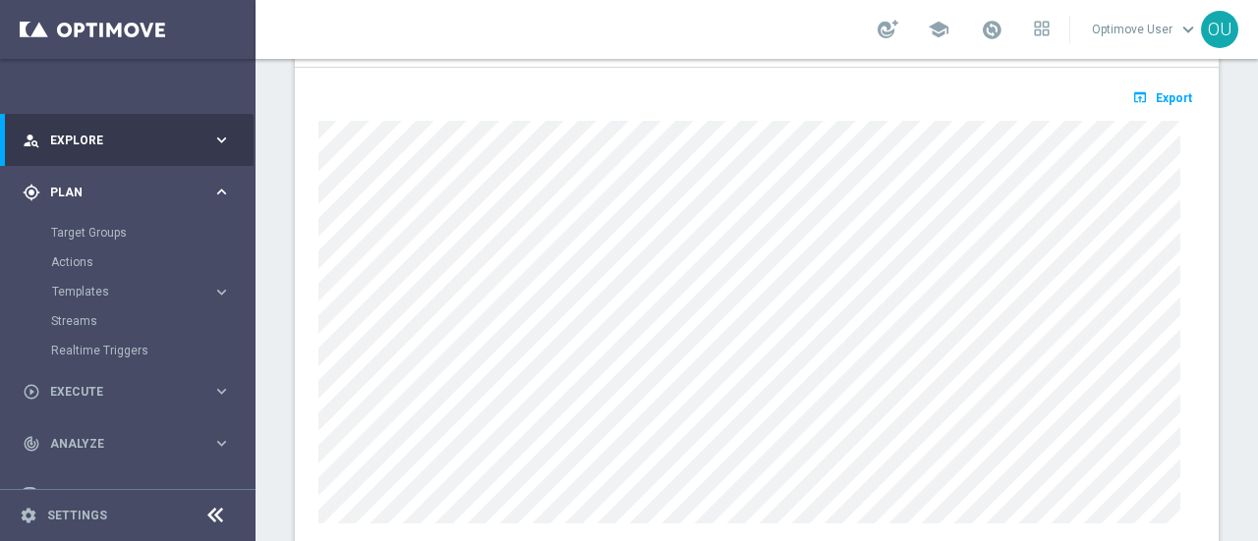
click at [128, 195] on span "Plan" at bounding box center [131, 193] width 162 height 12
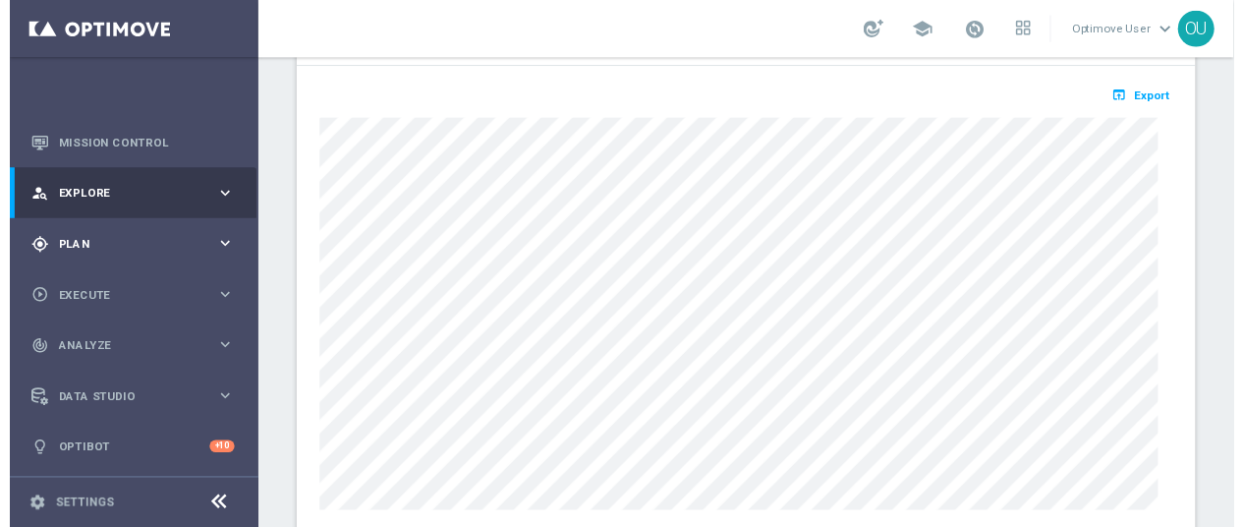
scroll to position [37, 0]
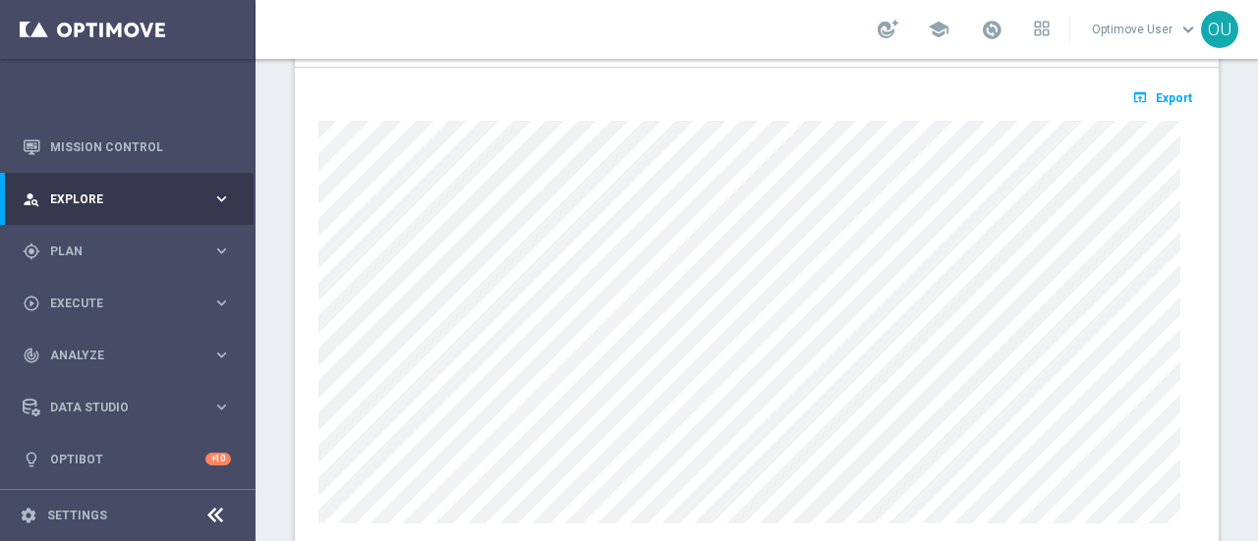
click at [106, 200] on span "Explore" at bounding box center [131, 200] width 162 height 12
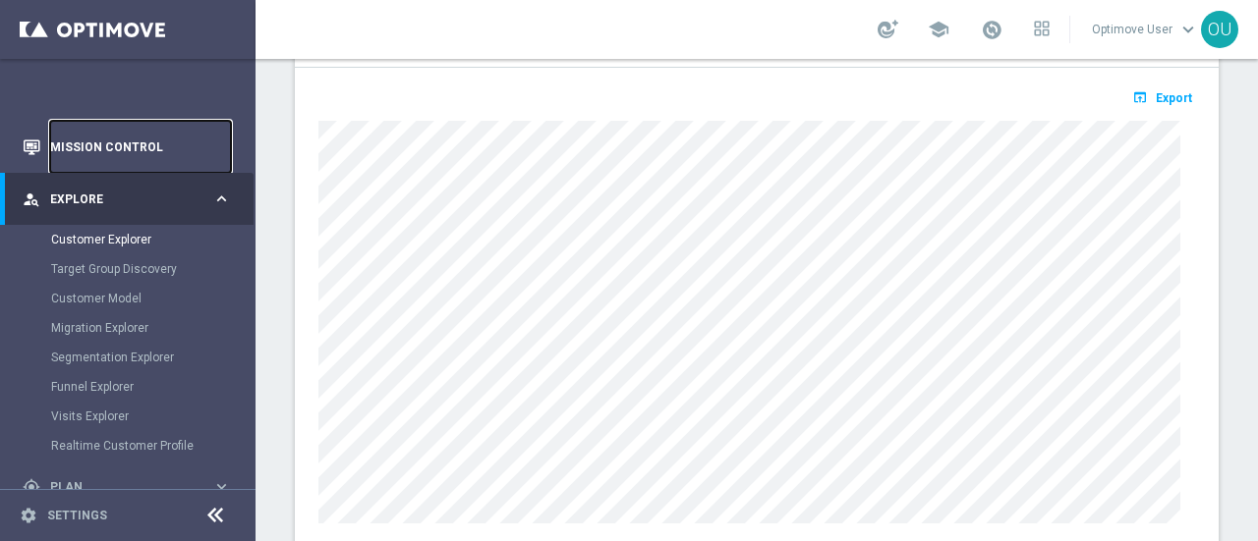
click at [128, 157] on link "Mission Control" at bounding box center [140, 147] width 181 height 52
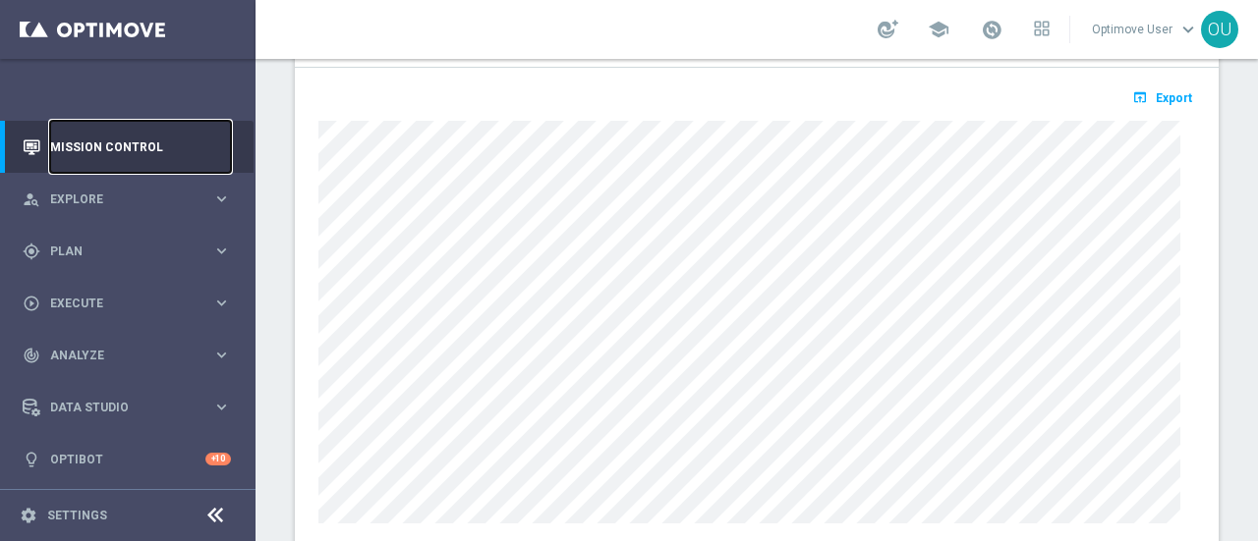
click at [128, 157] on link "Mission Control" at bounding box center [140, 147] width 181 height 52
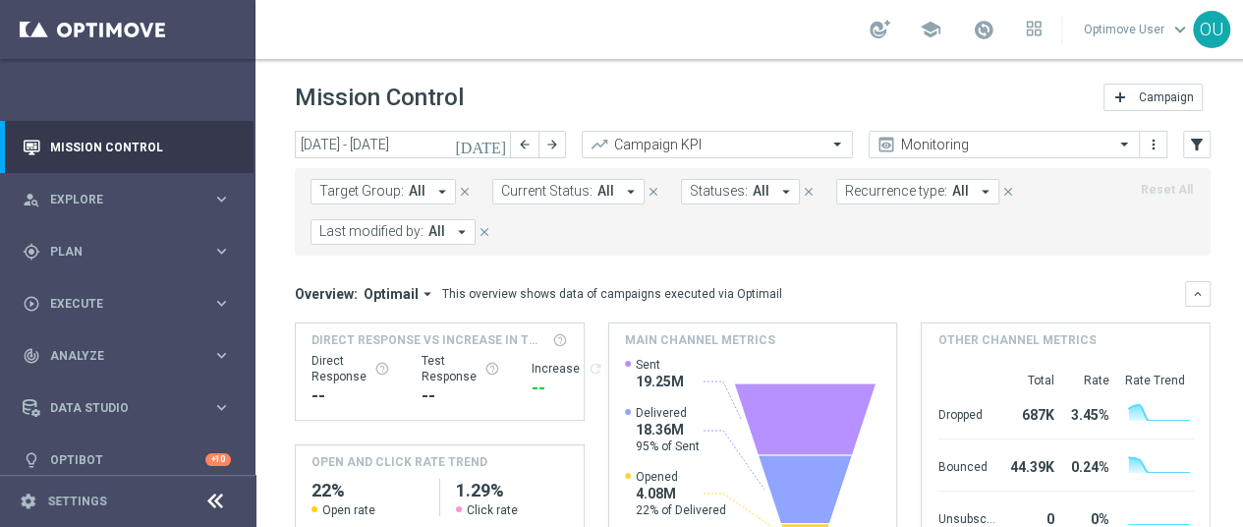
click at [379, 196] on span "Target Group:" at bounding box center [361, 191] width 85 height 17
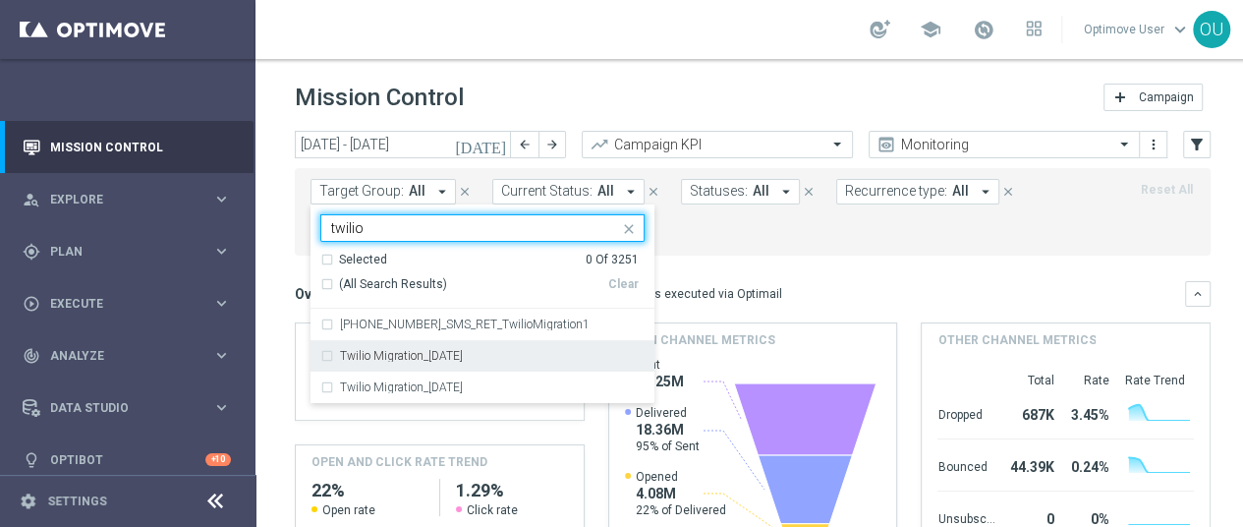
click at [364, 355] on label "Twilio Migration_[DATE]" at bounding box center [401, 356] width 123 height 12
type input "twilio"
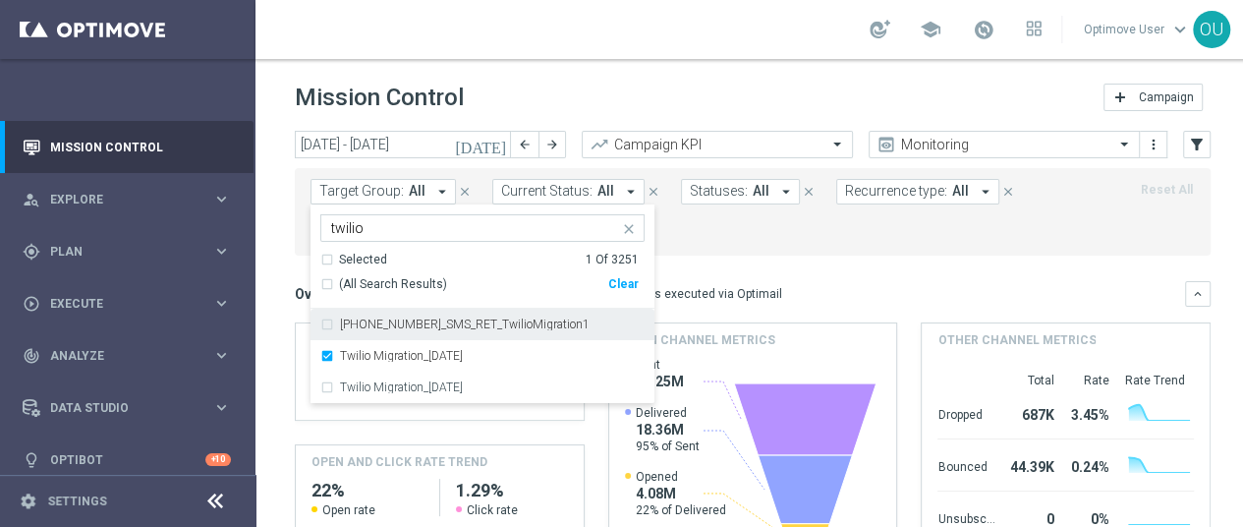
click at [269, 251] on div "[DATE] [DATE] - [DATE] arrow_back arrow_forward Campaign KPI trending_up Monito…" at bounding box center [753, 320] width 995 height 378
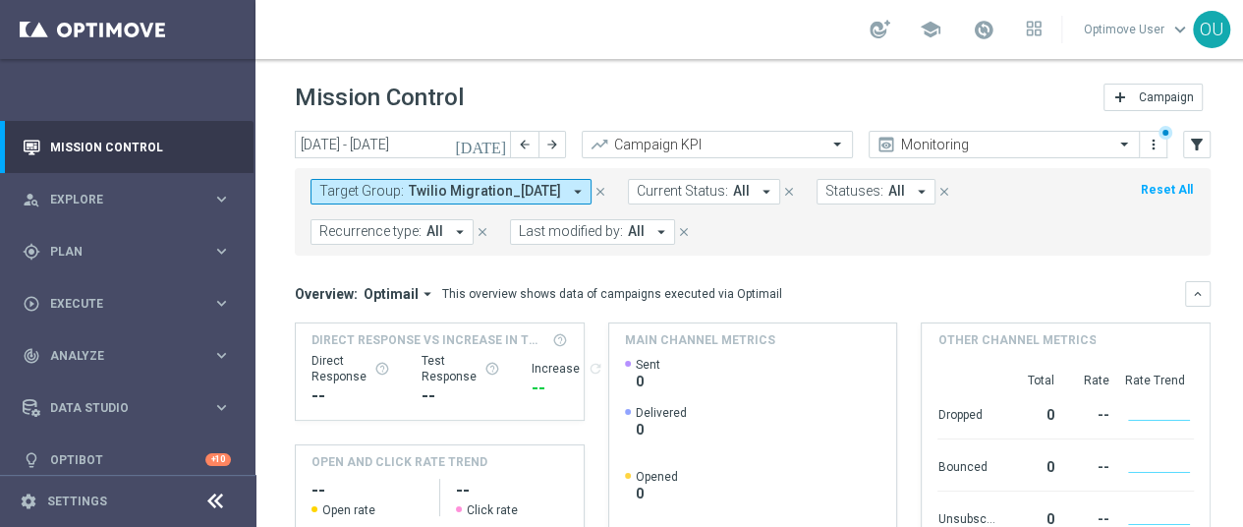
click at [380, 288] on span "Optimail" at bounding box center [391, 294] width 55 height 18
click at [362, 315] on div "Analysis" at bounding box center [356, 324] width 47 height 18
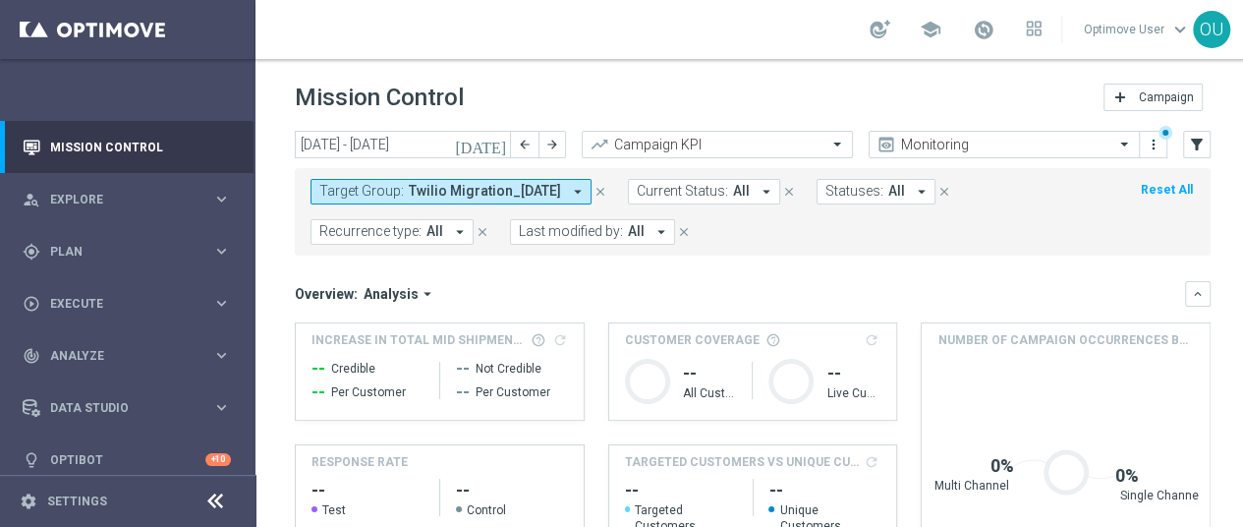
click at [495, 136] on icon "[DATE]" at bounding box center [481, 145] width 53 height 18
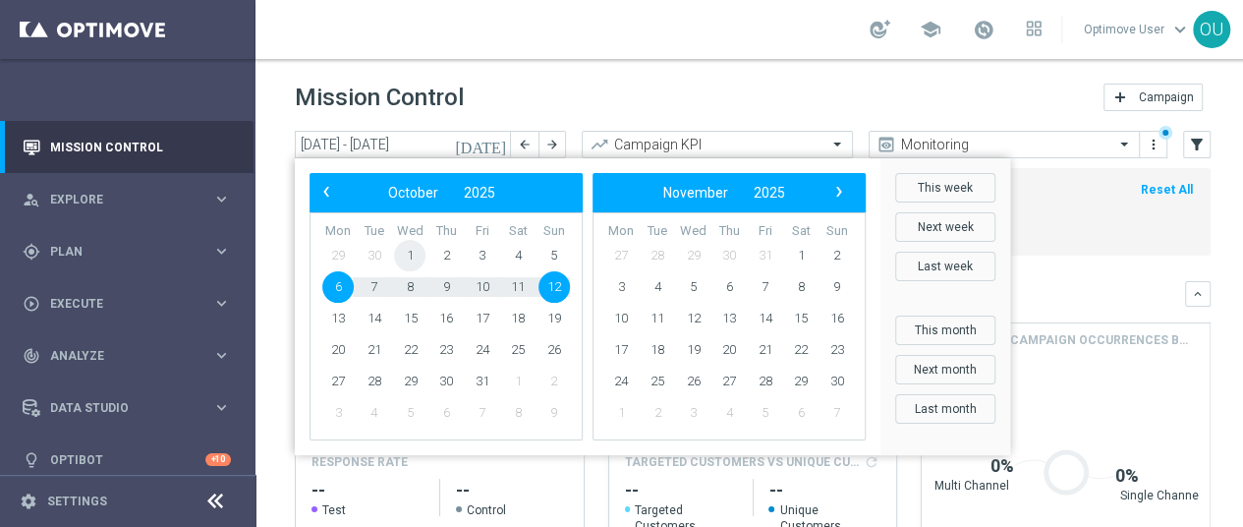
click at [418, 240] on span "1" at bounding box center [409, 255] width 31 height 31
click at [549, 271] on span "12" at bounding box center [554, 286] width 31 height 31
type input "[DATE] - [DATE]"
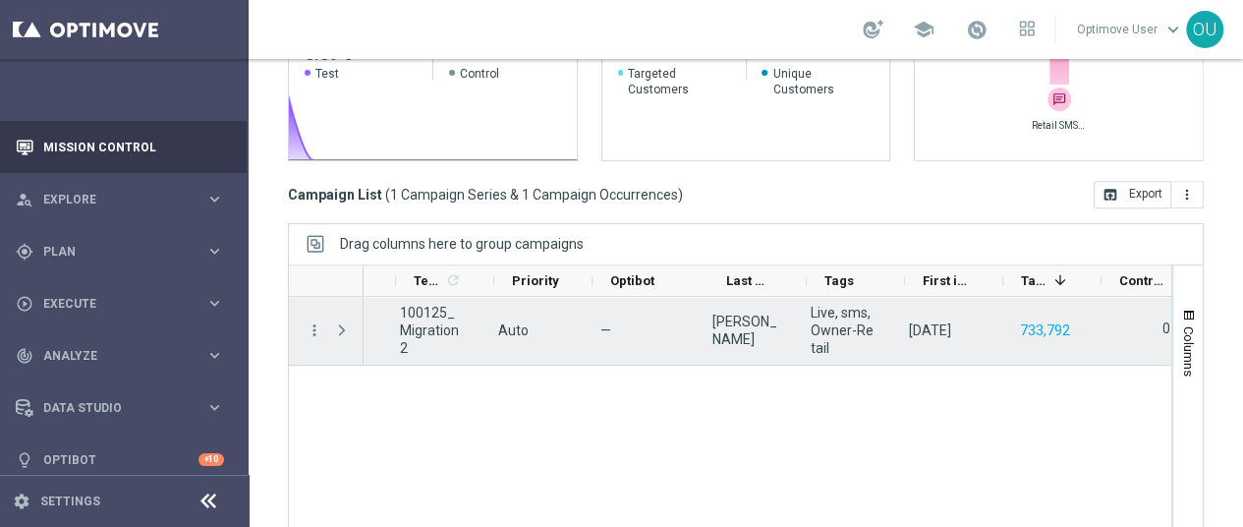
scroll to position [0, 824]
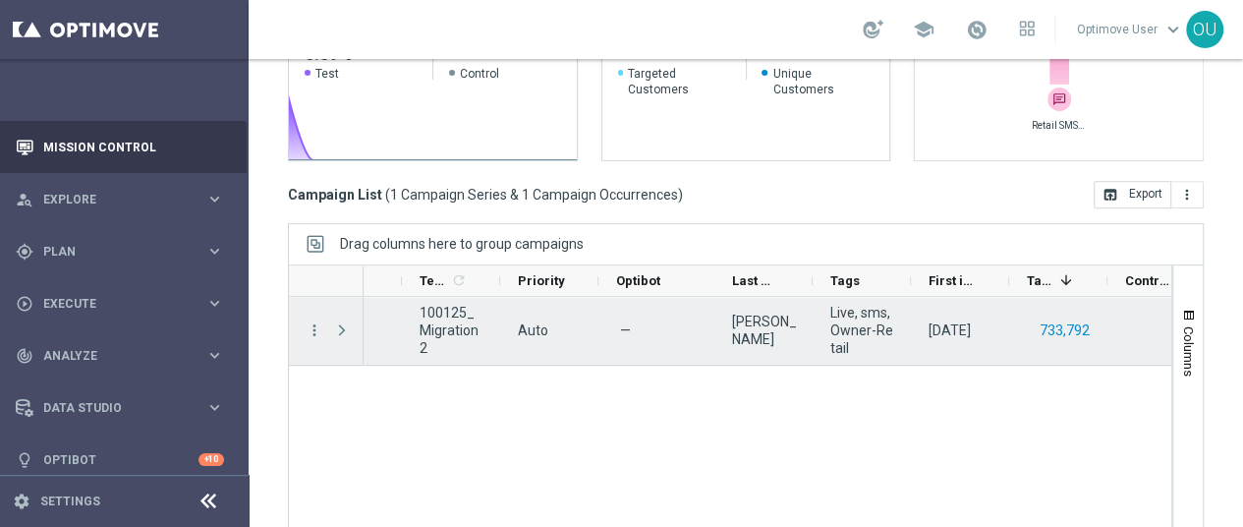
click at [1053, 318] on button "733,792" at bounding box center [1065, 330] width 54 height 25
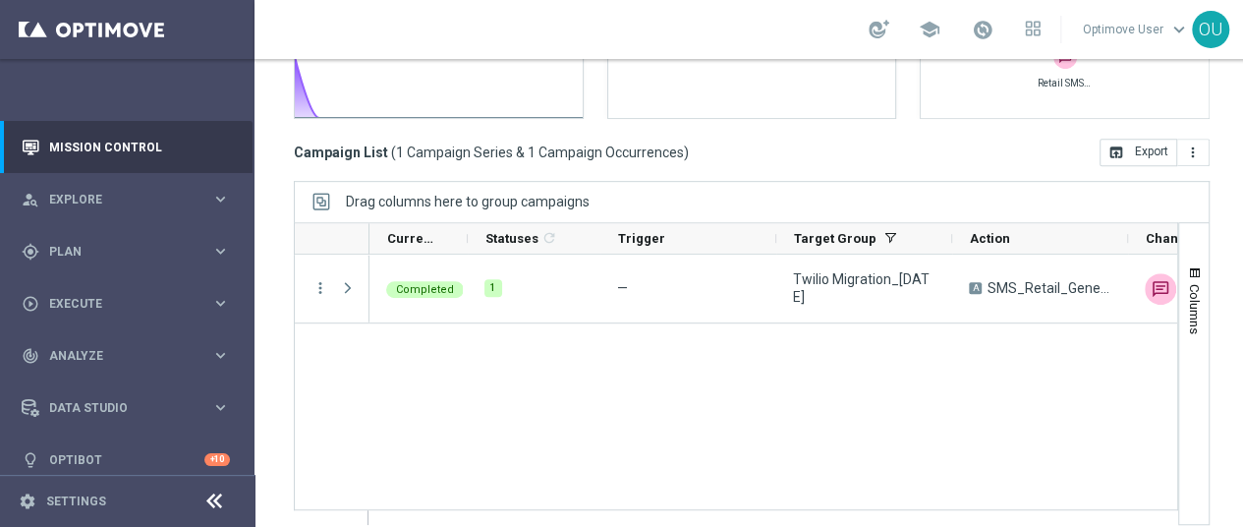
scroll to position [14, 1]
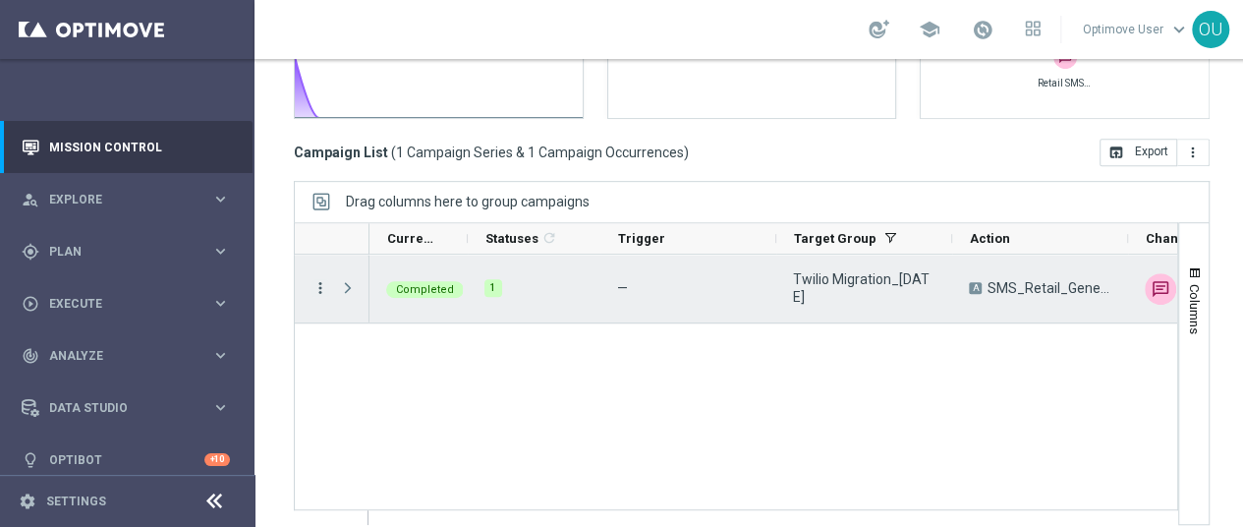
click at [319, 279] on icon "more_vert" at bounding box center [321, 288] width 18 height 18
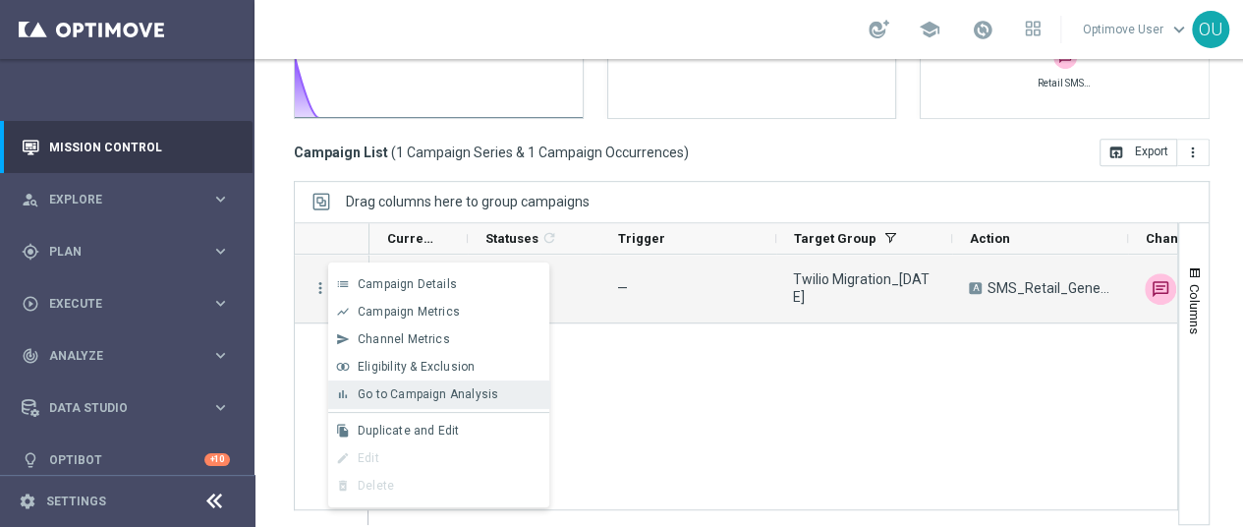
click at [414, 397] on span "Go to Campaign Analysis" at bounding box center [428, 394] width 141 height 14
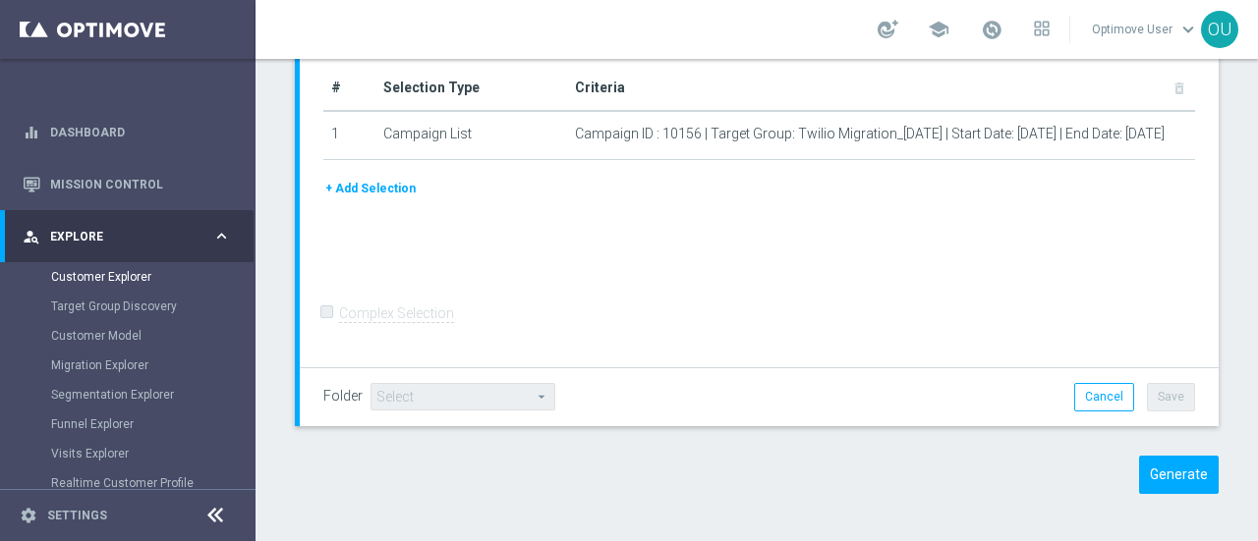
scroll to position [208, 0]
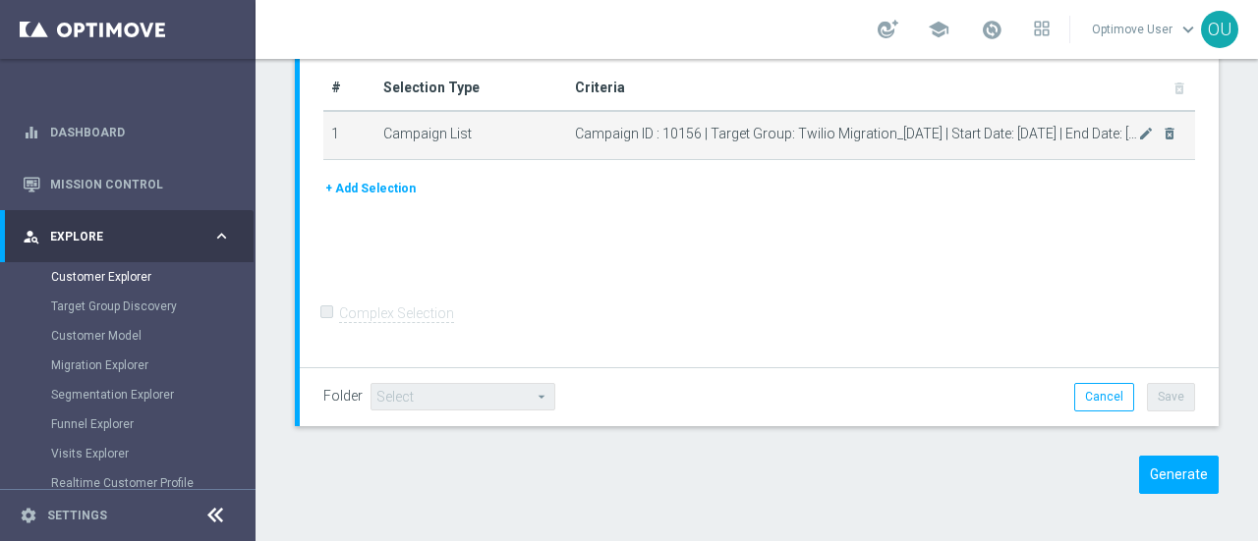
click at [732, 129] on span "Campaign ID : 10156 | Target Group: Twilio Migration_10.01.25 | Start Date: 202…" at bounding box center [856, 134] width 563 height 17
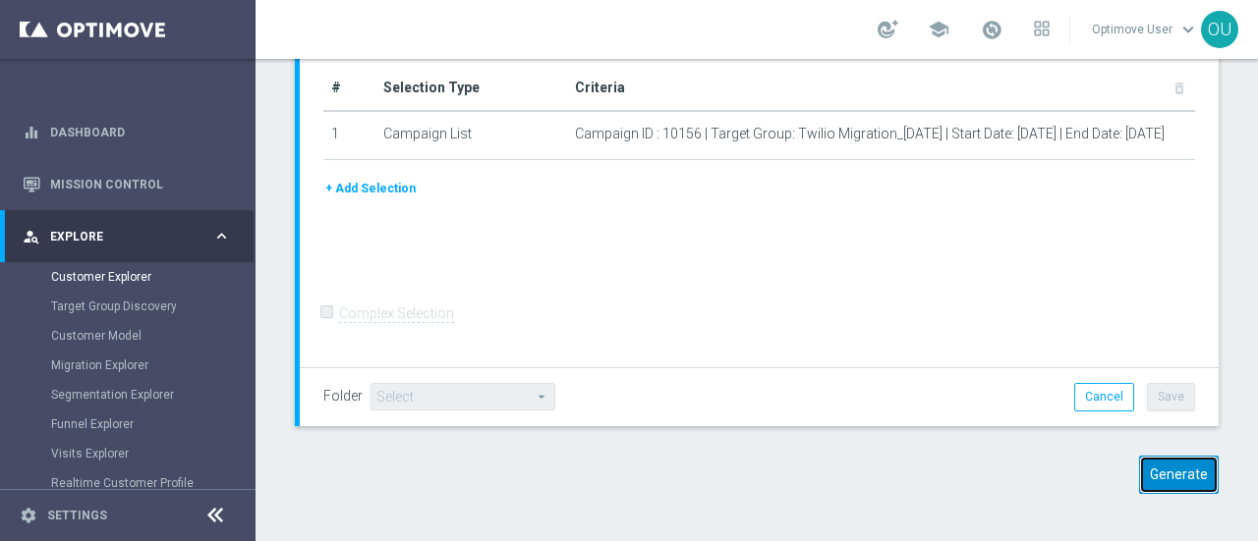
click at [1143, 474] on button "Generate" at bounding box center [1179, 475] width 80 height 38
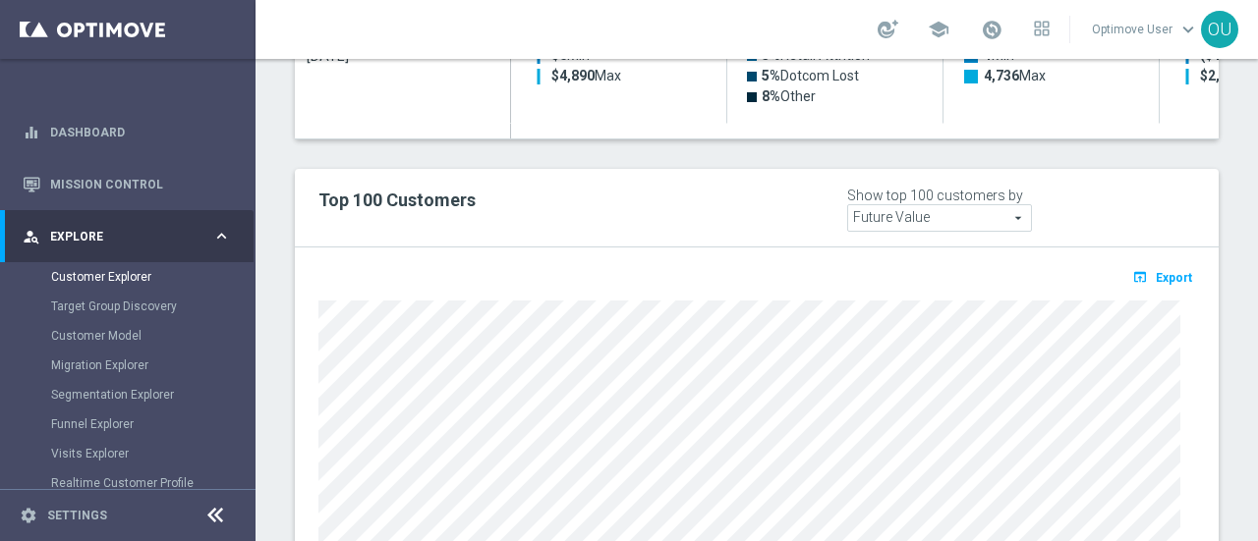
scroll to position [1144, 0]
click at [867, 203] on span "Future Value" at bounding box center [939, 216] width 183 height 26
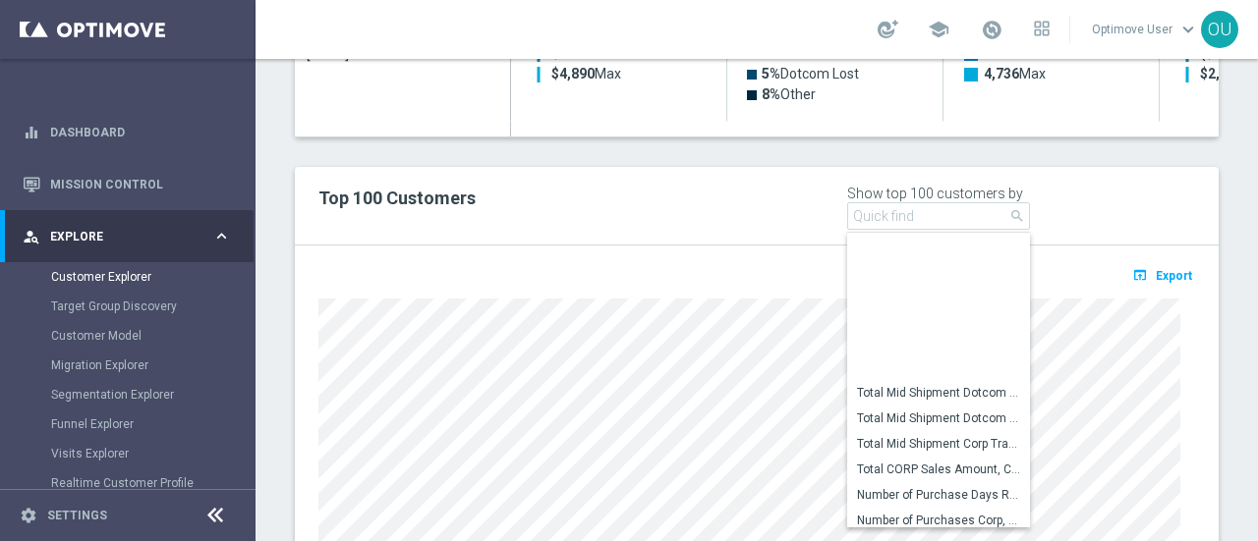
scroll to position [159, 0]
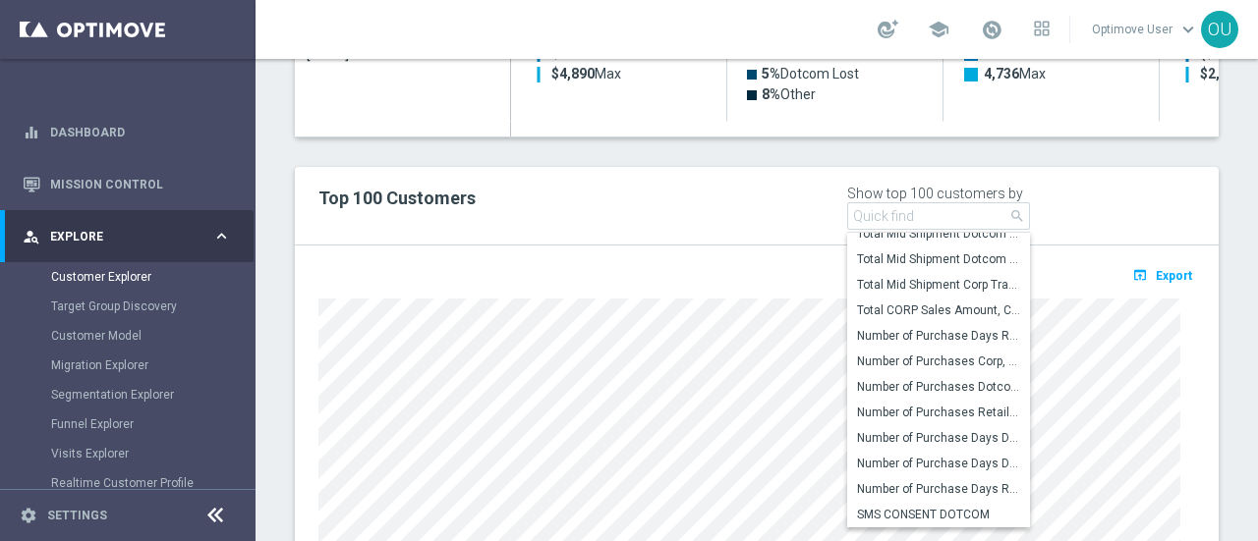
click at [727, 182] on div "Top 100 Customers Show top 100 customers by Future Value Future Value arrow_dro…" at bounding box center [757, 206] width 906 height 48
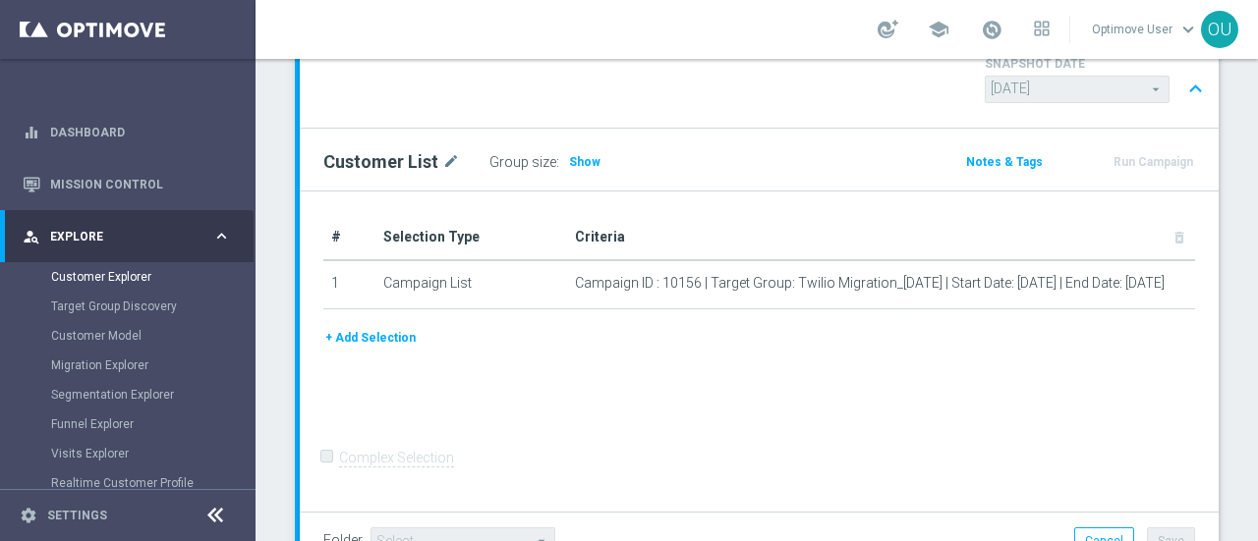
scroll to position [146, 0]
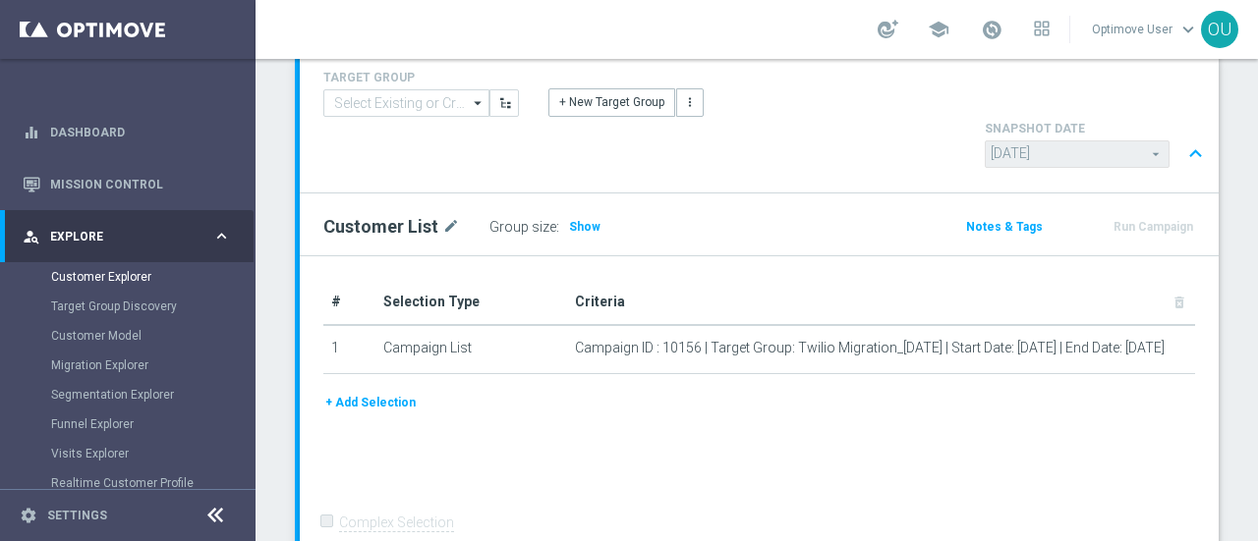
click at [397, 392] on button "+ Add Selection" at bounding box center [370, 403] width 94 height 22
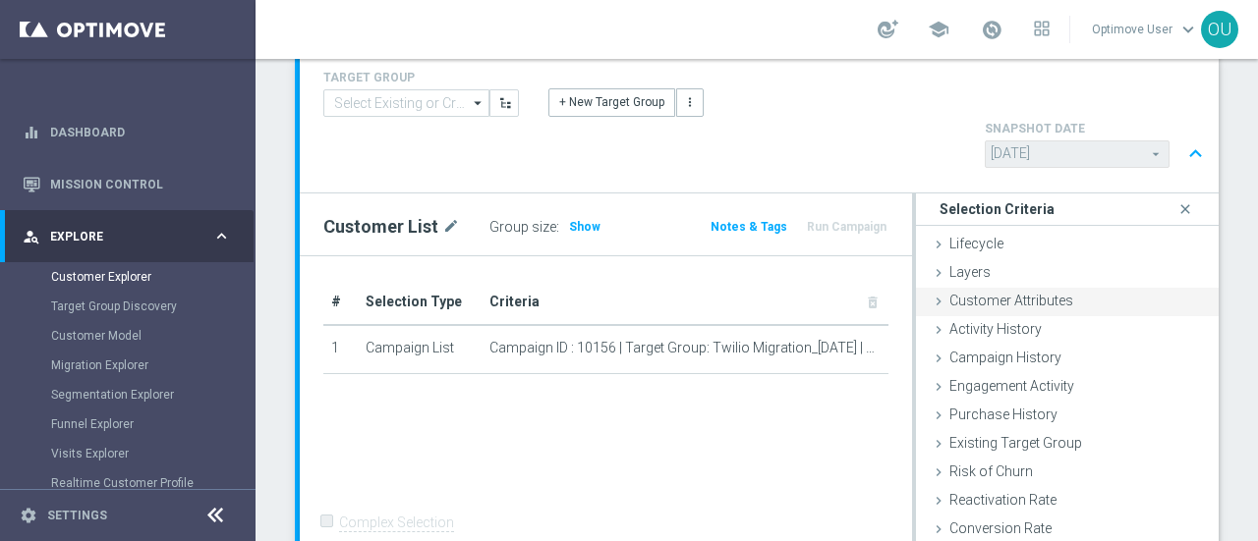
click at [949, 293] on span "Customer Attributes" at bounding box center [1011, 301] width 124 height 16
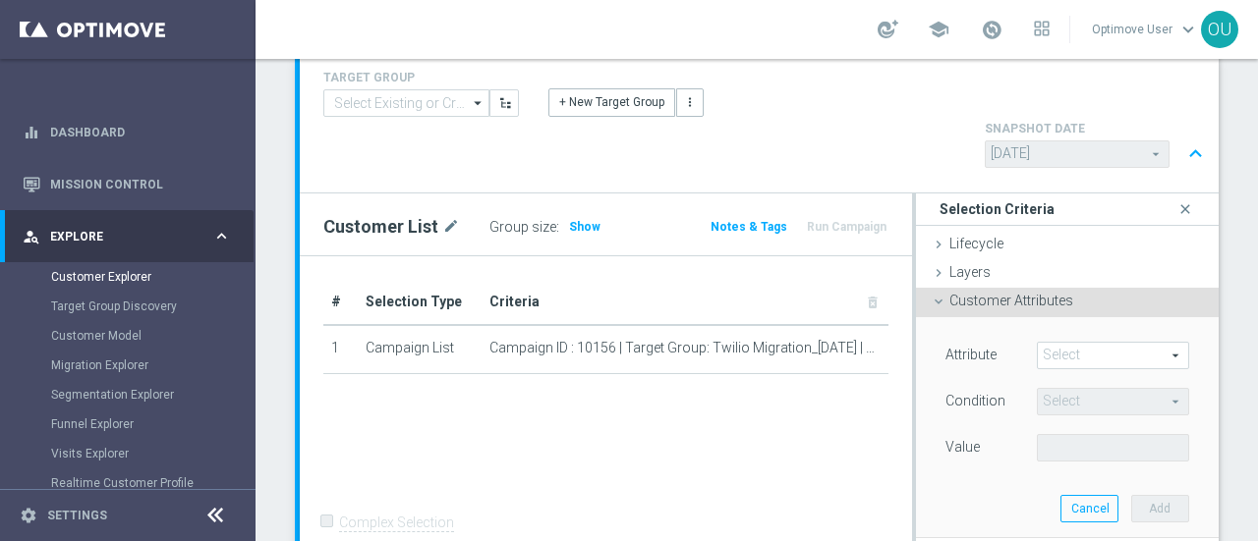
click at [1053, 343] on span at bounding box center [1113, 356] width 150 height 26
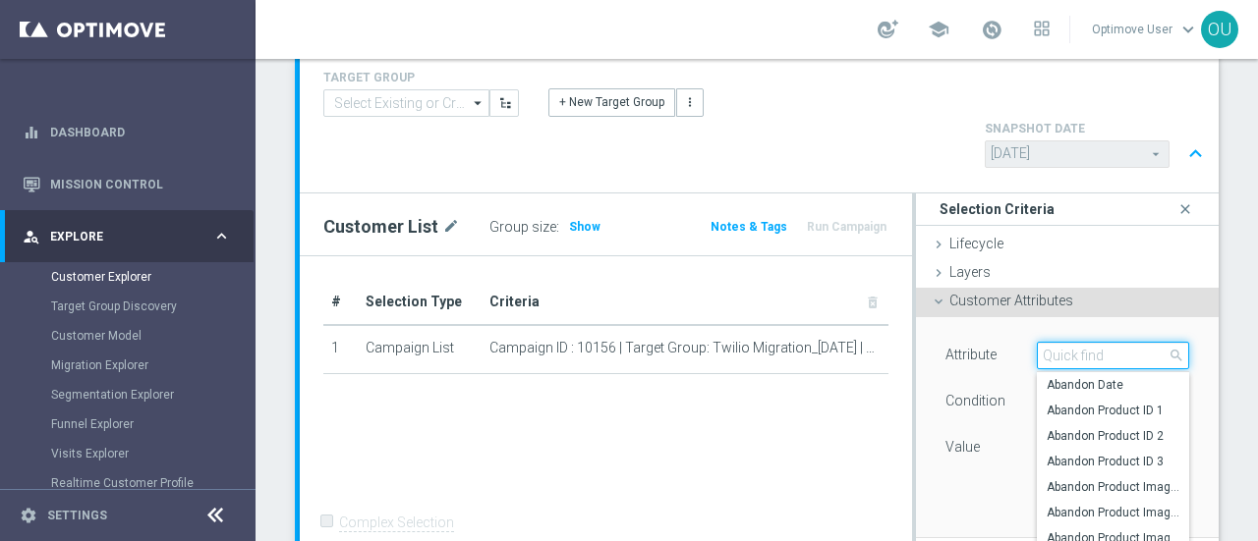
click at [1053, 342] on input "search" at bounding box center [1113, 356] width 152 height 28
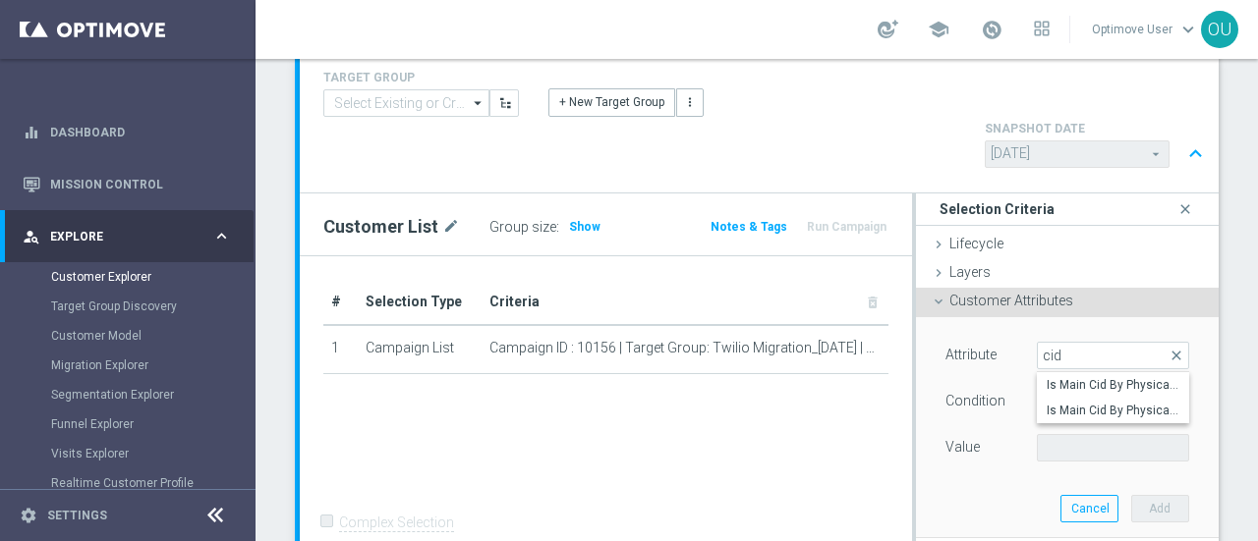
click at [1003, 317] on div "Attribute Select arrow_drop_down cid close Is Main Cid By Physical Address Omni…" at bounding box center [1067, 427] width 273 height 220
click at [1045, 343] on span at bounding box center [1113, 356] width 150 height 26
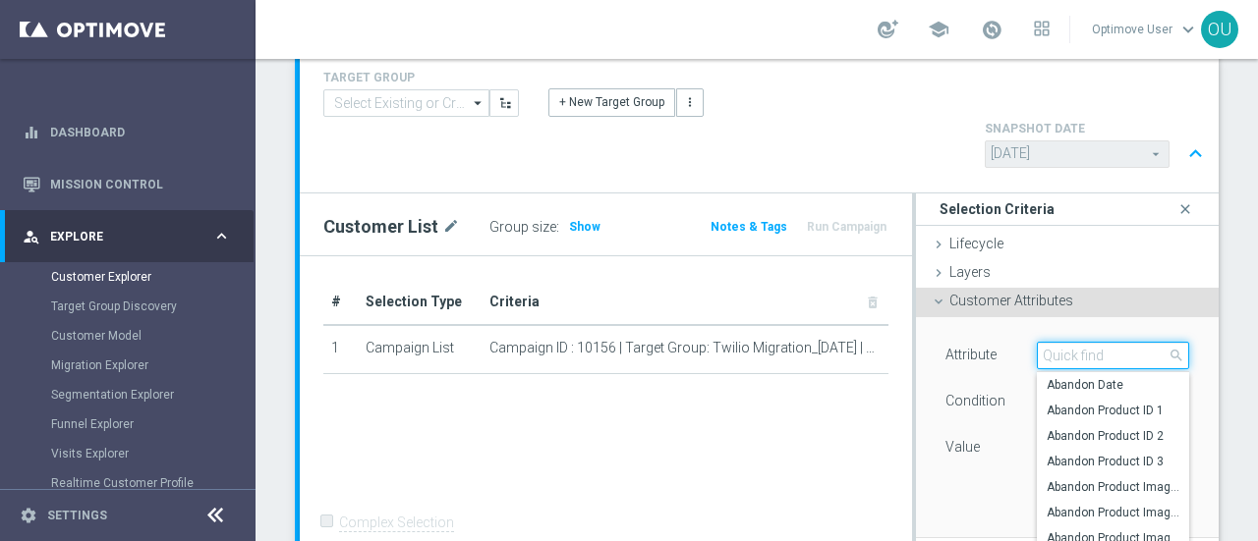
click at [1044, 342] on input "search" at bounding box center [1113, 356] width 152 height 28
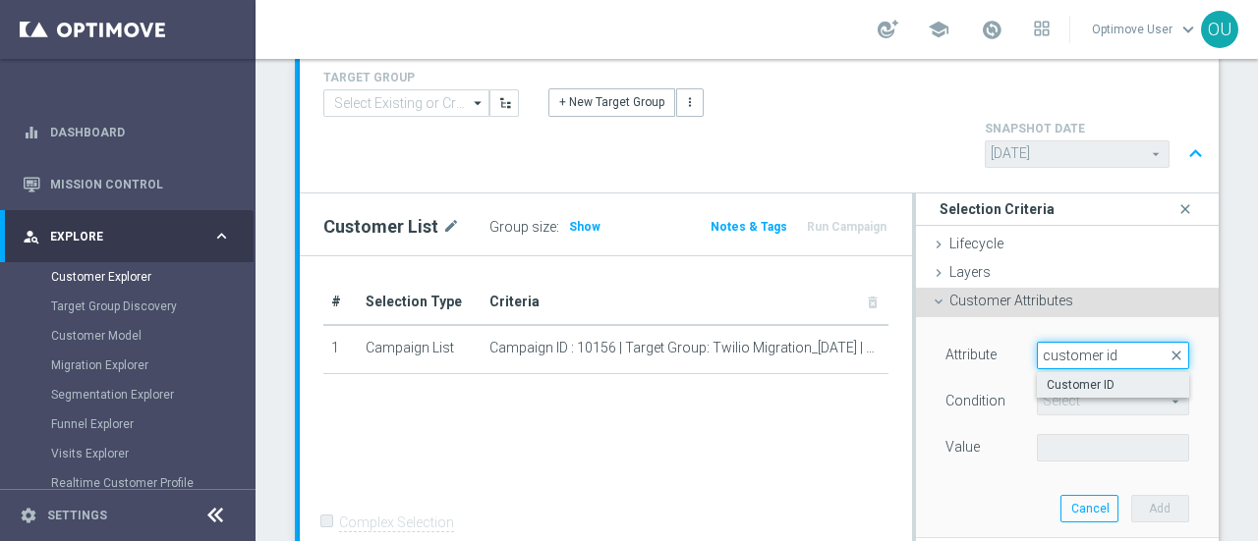
type input "customer id"
click at [1050, 377] on span "Customer ID" at bounding box center [1113, 385] width 133 height 16
type input "Customer ID"
type input "Equals"
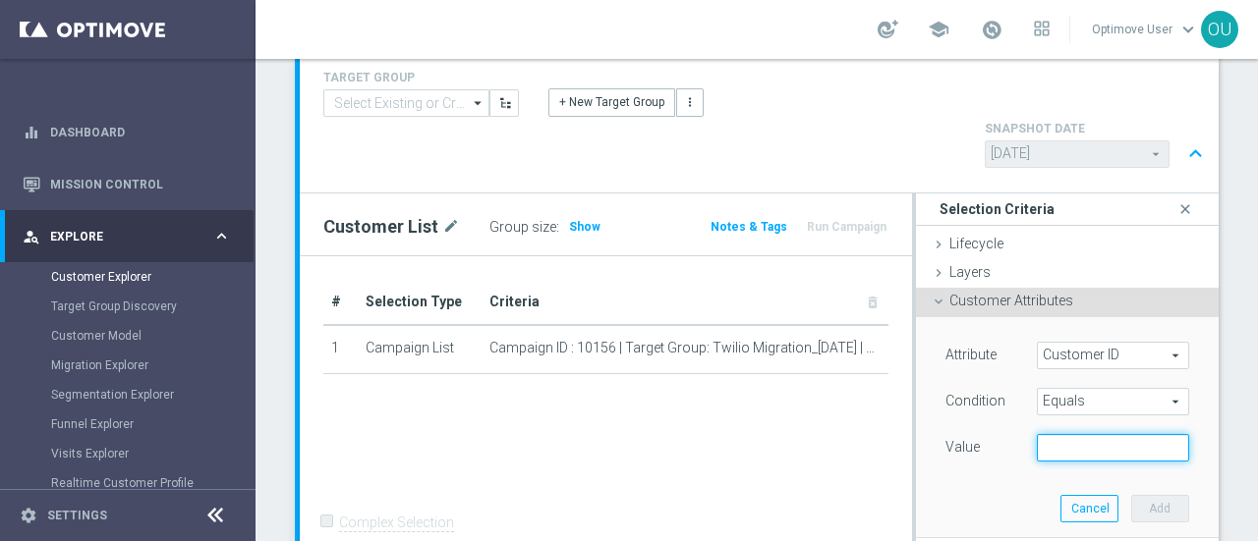
click at [1037, 434] on input "text" at bounding box center [1113, 448] width 152 height 28
paste input "10412924673"
type input "10412924673"
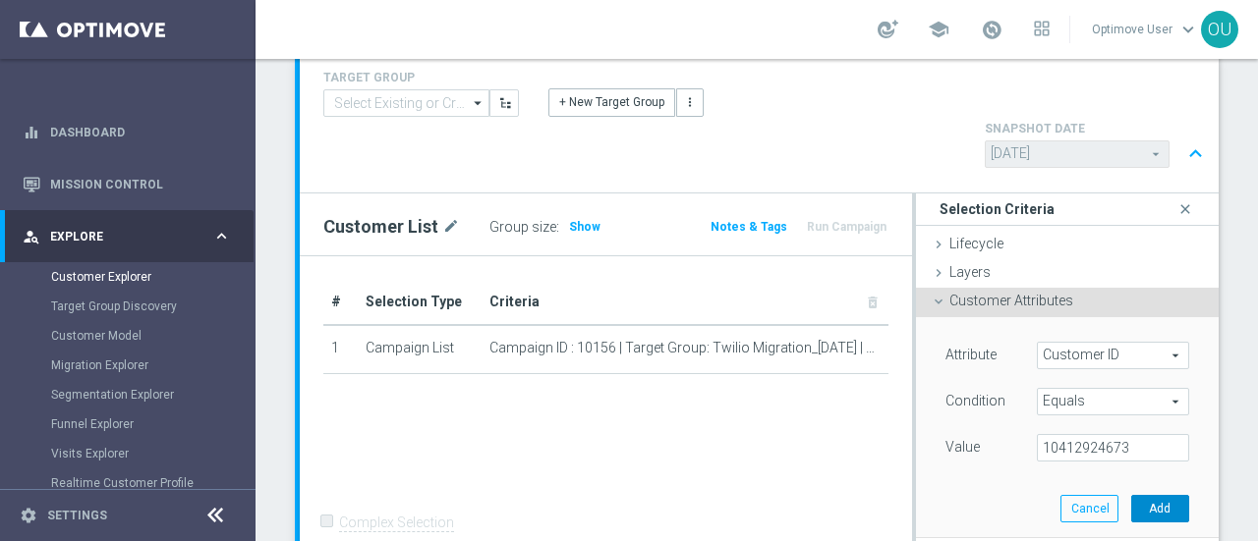
click at [1137, 495] on button "Add" at bounding box center [1160, 509] width 58 height 28
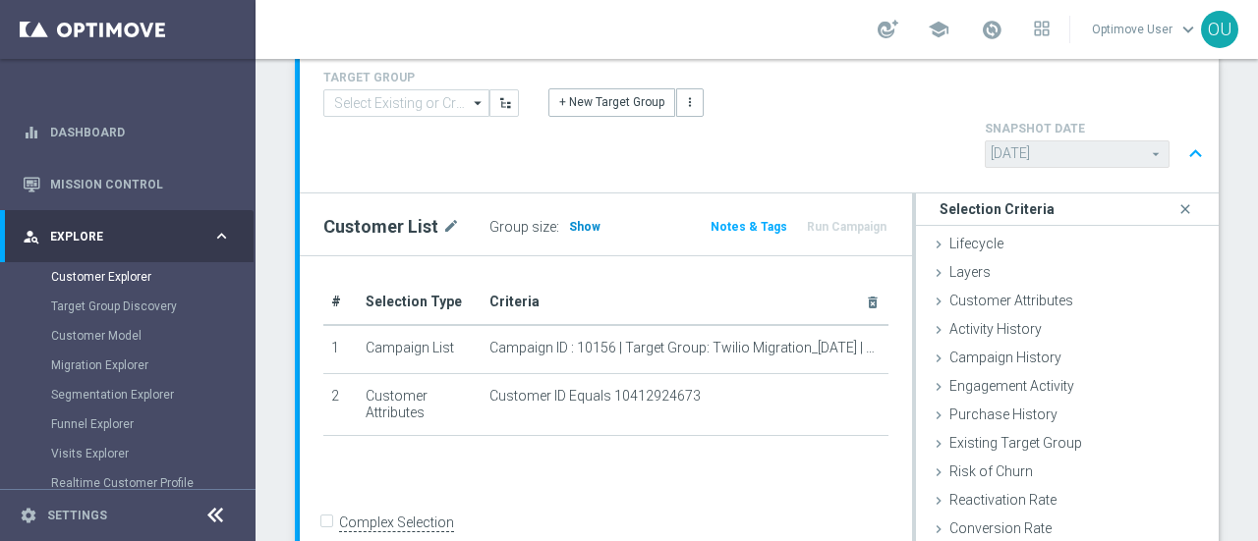
click at [576, 220] on span "Show" at bounding box center [584, 227] width 31 height 14
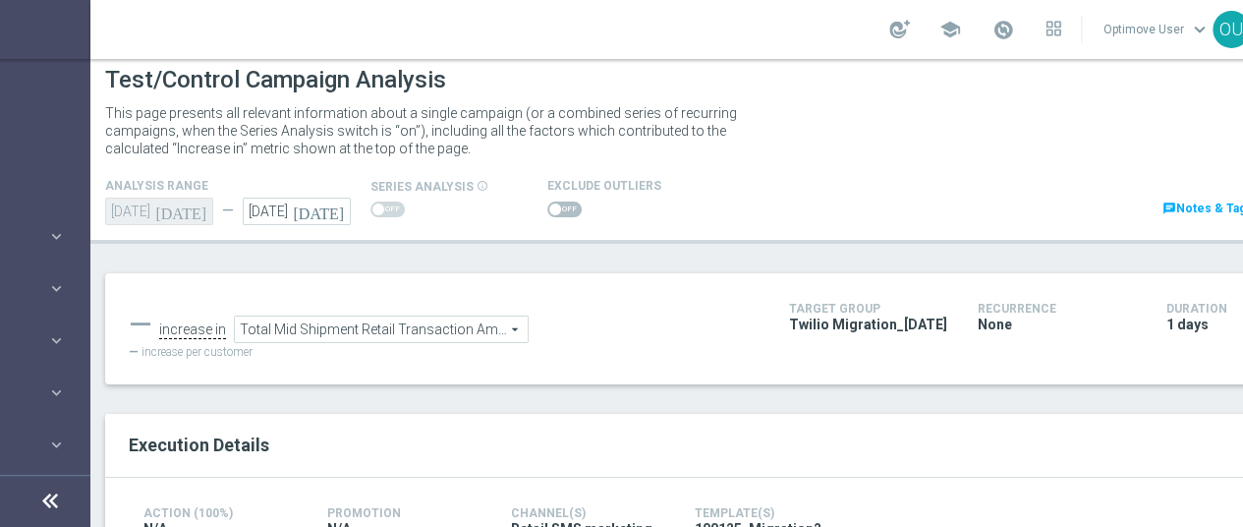
scroll to position [621, 0]
